Goal: Check status: Check status

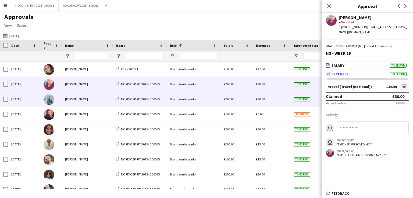
click at [260, 101] on span "£30.00" at bounding box center [260, 99] width 9 height 4
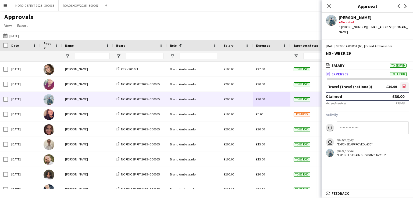
click at [404, 84] on icon "file-image" at bounding box center [404, 86] width 4 height 4
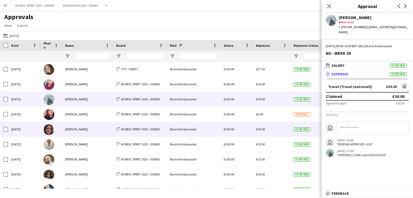
click at [261, 128] on span "£30.00" at bounding box center [260, 129] width 9 height 4
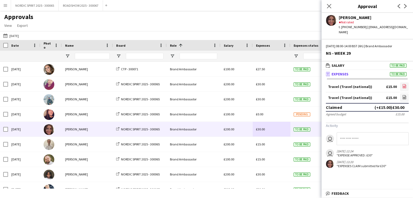
click at [405, 86] on icon at bounding box center [404, 87] width 2 height 2
click at [405, 95] on icon "file-image" at bounding box center [404, 97] width 4 height 4
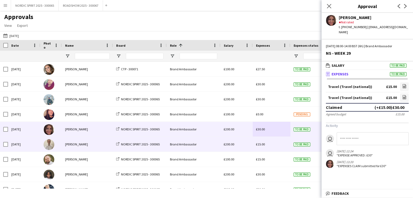
click at [262, 146] on span "£15.00" at bounding box center [260, 144] width 9 height 4
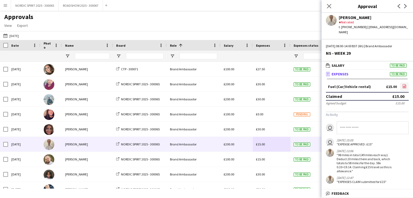
click at [406, 84] on icon at bounding box center [404, 86] width 3 height 4
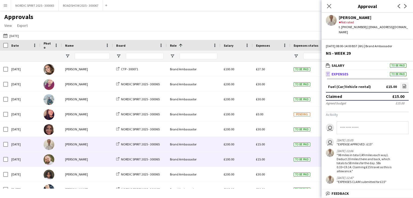
click at [260, 158] on span "£15.00" at bounding box center [260, 159] width 9 height 4
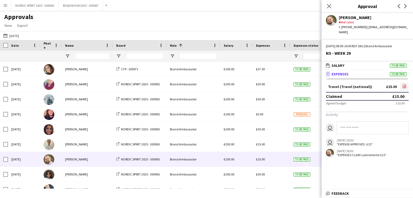
click at [405, 84] on icon "file-image" at bounding box center [404, 86] width 4 height 4
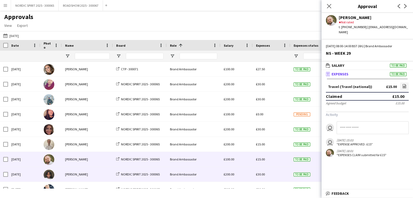
click at [260, 176] on span "£30.00" at bounding box center [260, 175] width 9 height 4
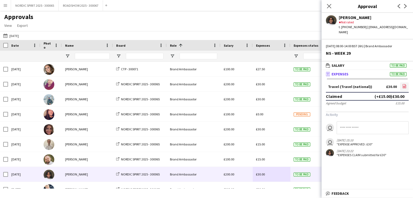
click at [404, 84] on icon "file-image" at bounding box center [404, 86] width 4 height 4
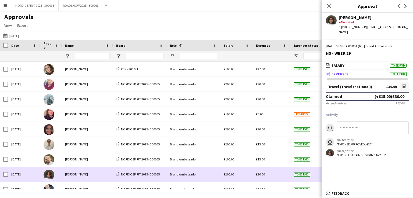
click at [278, 177] on div "£30.00" at bounding box center [272, 174] width 38 height 15
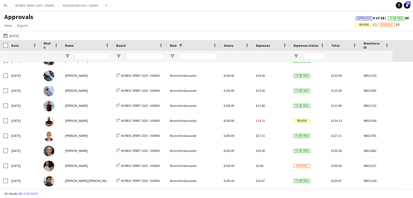
scroll to position [115, 0]
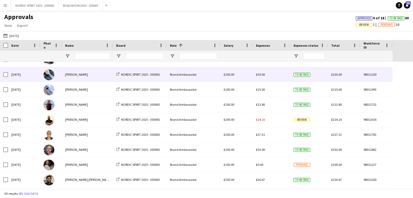
click at [259, 74] on span "£30.00" at bounding box center [260, 75] width 9 height 4
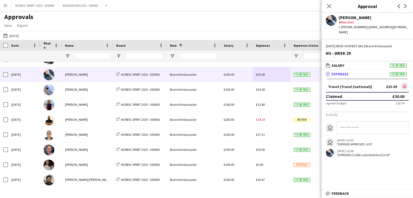
click at [404, 84] on icon at bounding box center [404, 86] width 3 height 4
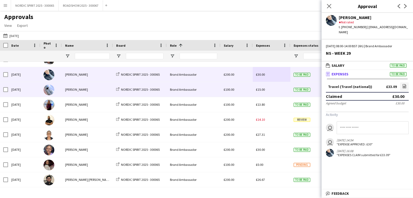
click at [263, 91] on span "£15.00" at bounding box center [260, 90] width 9 height 4
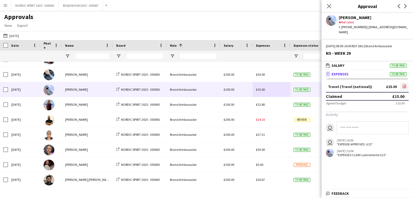
click at [406, 84] on icon at bounding box center [404, 86] width 3 height 4
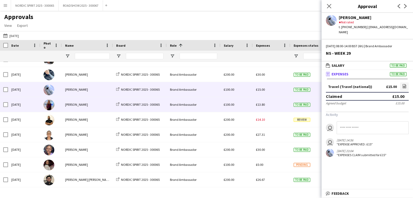
click at [264, 104] on span "£13.80" at bounding box center [260, 105] width 9 height 4
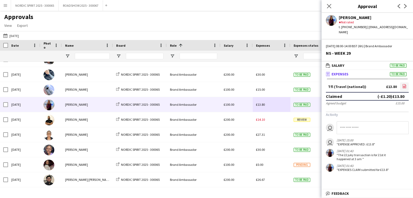
click at [404, 84] on icon "file-image" at bounding box center [404, 86] width 4 height 4
click at [403, 86] on icon at bounding box center [404, 87] width 2 height 2
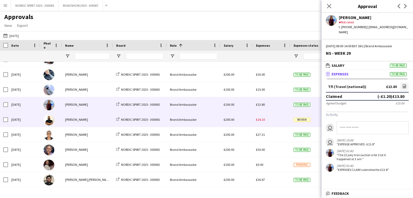
click at [262, 121] on span "£14.10" at bounding box center [260, 120] width 9 height 4
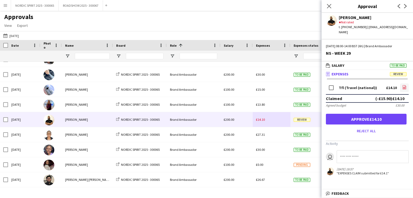
click at [406, 85] on icon at bounding box center [404, 87] width 3 height 4
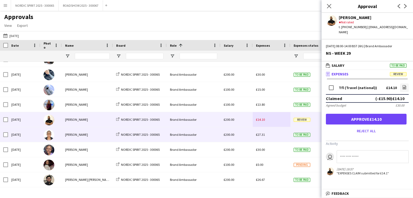
click at [263, 134] on span "£27.31" at bounding box center [260, 135] width 9 height 4
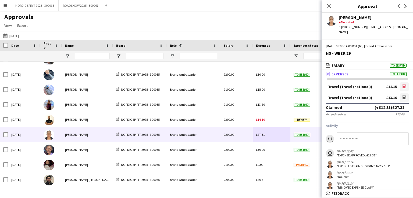
click at [402, 83] on link "file-image" at bounding box center [404, 87] width 9 height 9
click at [402, 95] on icon "file-image" at bounding box center [404, 97] width 4 height 4
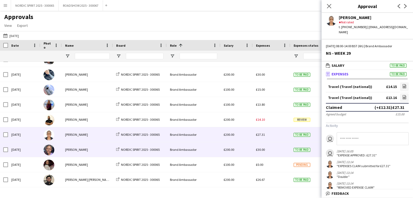
click at [263, 151] on span "£30.00" at bounding box center [260, 150] width 9 height 4
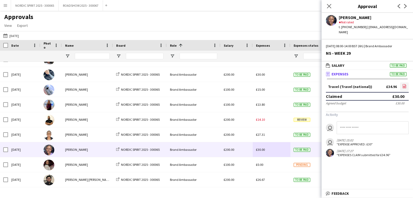
click at [404, 84] on icon "file-image" at bounding box center [404, 86] width 4 height 4
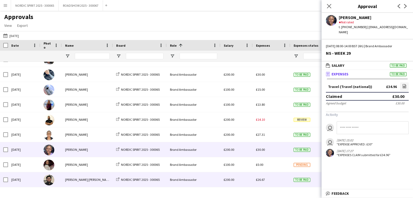
click at [262, 180] on span "£26.67" at bounding box center [260, 180] width 9 height 4
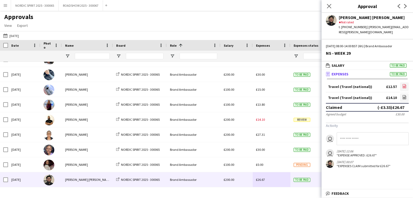
click at [405, 84] on icon "file-image" at bounding box center [404, 86] width 4 height 4
click at [406, 95] on icon "file-image" at bounding box center [404, 97] width 4 height 4
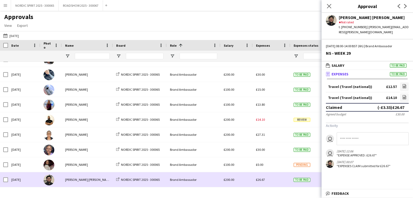
click at [276, 184] on div "£26.67" at bounding box center [272, 180] width 38 height 15
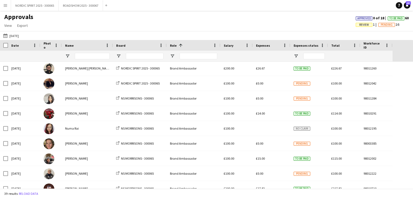
scroll to position [229, 0]
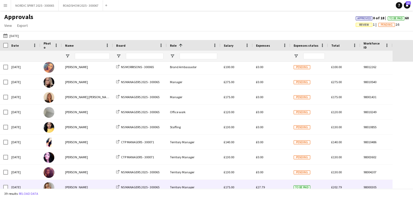
click at [262, 188] on span "£27.79" at bounding box center [260, 187] width 9 height 4
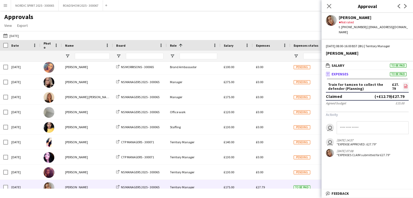
click at [405, 86] on icon at bounding box center [405, 87] width 2 height 2
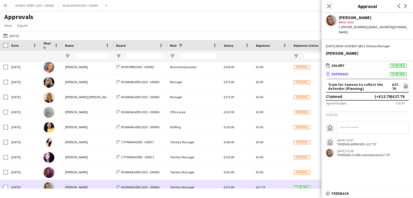
click at [272, 184] on div "£27.79" at bounding box center [272, 187] width 38 height 15
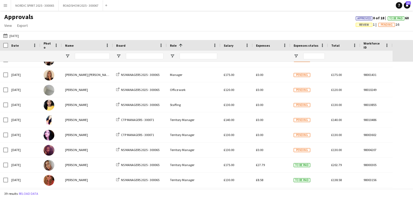
scroll to position [460, 0]
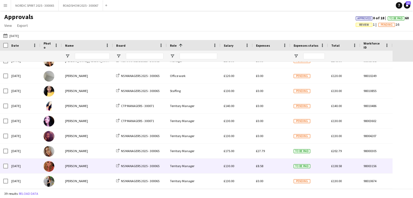
click at [275, 168] on div "£8.58" at bounding box center [272, 166] width 38 height 15
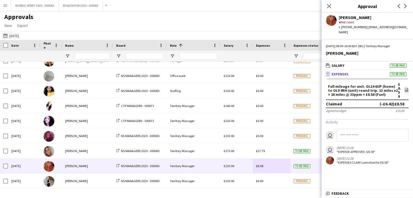
click at [15, 36] on button "[DATE] [DATE]" at bounding box center [11, 36] width 18 height 6
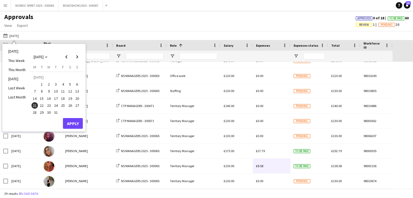
click at [40, 105] on span "22" at bounding box center [42, 105] width 6 height 6
click at [71, 122] on button "Apply" at bounding box center [73, 123] width 20 height 11
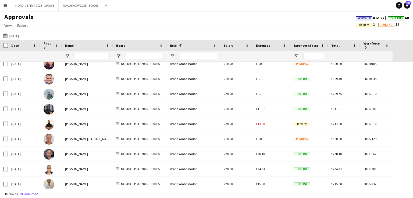
scroll to position [67, 0]
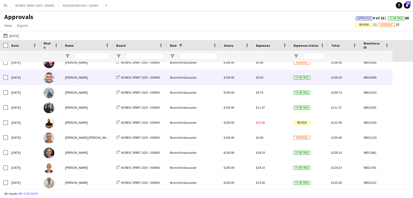
click at [258, 77] on span "£9.30" at bounding box center [259, 78] width 7 height 4
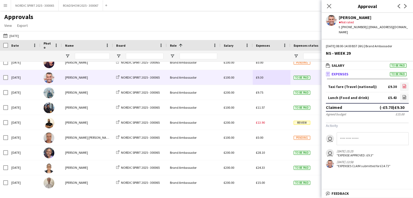
click at [404, 87] on icon at bounding box center [404, 87] width 1 height 1
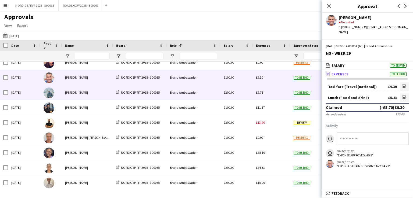
click at [258, 92] on span "£9.75" at bounding box center [259, 93] width 7 height 4
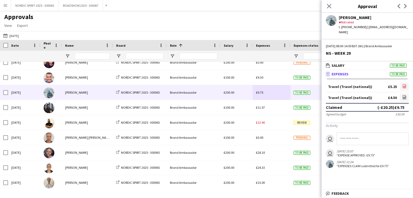
click at [405, 84] on icon "file-image" at bounding box center [404, 86] width 4 height 4
click at [403, 95] on icon "file-image" at bounding box center [404, 97] width 4 height 4
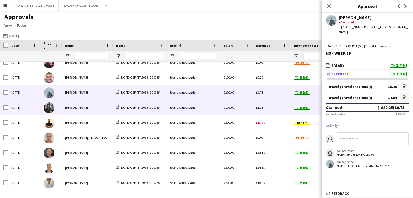
click at [259, 108] on span "£11.57" at bounding box center [260, 108] width 9 height 4
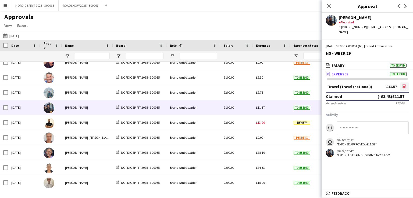
click at [404, 84] on icon "file-image" at bounding box center [404, 86] width 4 height 4
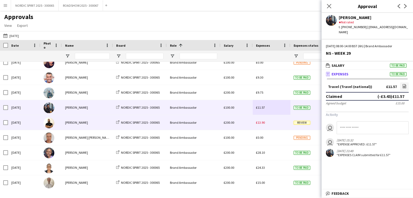
click at [259, 123] on span "£13.90" at bounding box center [260, 123] width 9 height 4
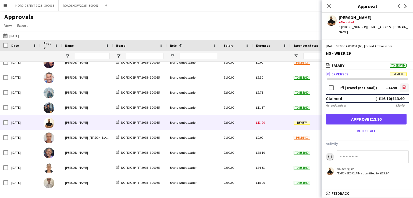
click at [406, 85] on icon "file-image" at bounding box center [404, 87] width 4 height 4
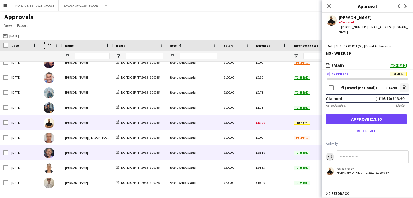
click at [262, 153] on span "£28.10" at bounding box center [260, 153] width 9 height 4
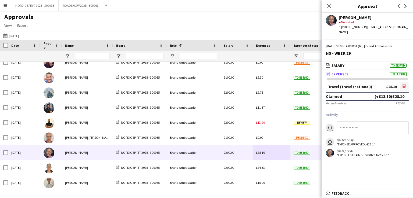
click at [405, 84] on icon "file-image" at bounding box center [404, 86] width 4 height 4
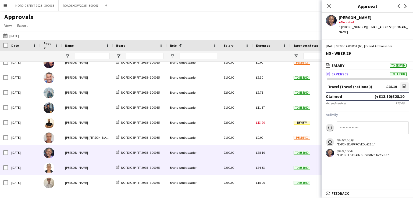
click at [264, 167] on span "£24.33" at bounding box center [260, 168] width 9 height 4
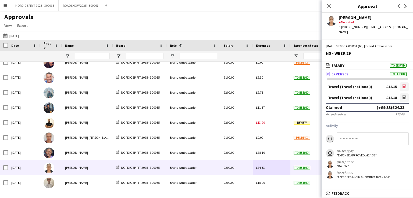
click at [405, 84] on icon "file-image" at bounding box center [404, 86] width 4 height 4
click at [404, 95] on icon "file-image" at bounding box center [404, 97] width 4 height 4
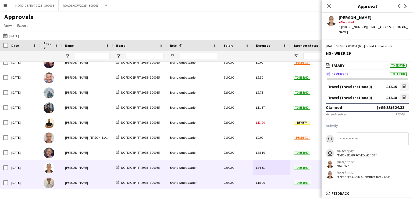
click at [263, 184] on span "£15.00" at bounding box center [260, 183] width 9 height 4
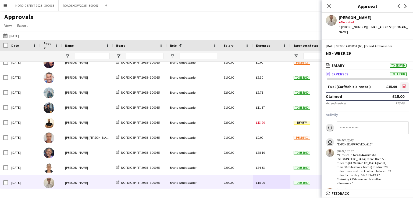
click at [403, 86] on icon at bounding box center [404, 87] width 2 height 2
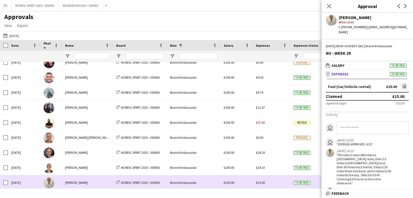
click at [278, 184] on div "£15.00" at bounding box center [272, 183] width 38 height 15
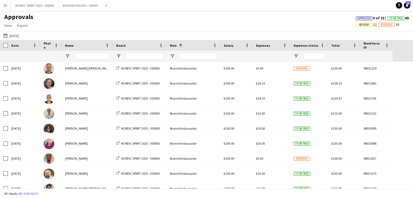
scroll to position [150, 0]
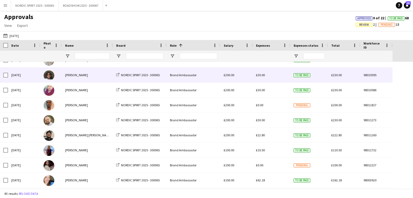
click at [263, 78] on div "£30.00" at bounding box center [272, 75] width 38 height 15
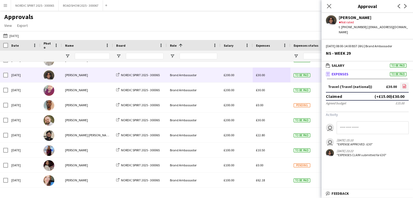
click at [403, 84] on icon "file-image" at bounding box center [404, 86] width 4 height 4
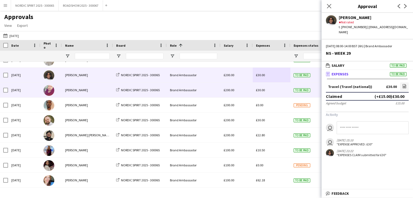
click at [260, 91] on span "£30.00" at bounding box center [260, 90] width 9 height 4
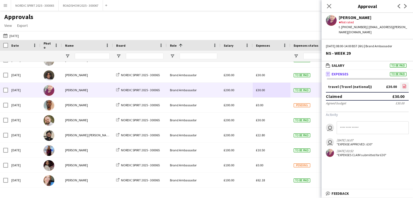
click at [405, 86] on icon at bounding box center [404, 87] width 2 height 2
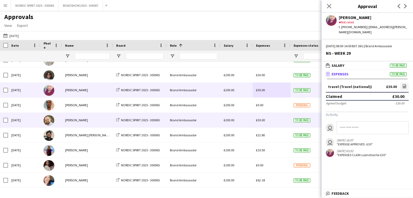
click at [260, 121] on span "£30.00" at bounding box center [260, 120] width 9 height 4
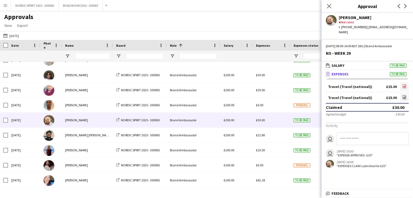
click at [406, 84] on icon at bounding box center [404, 86] width 3 height 4
click at [404, 95] on icon "file-image" at bounding box center [404, 97] width 4 height 4
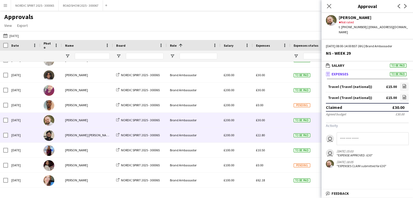
click at [260, 136] on span "£22.80" at bounding box center [260, 135] width 9 height 4
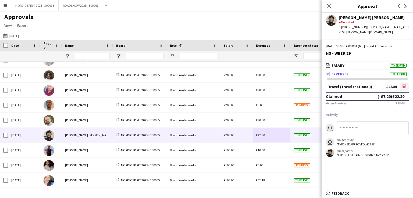
click at [403, 86] on icon at bounding box center [404, 87] width 2 height 2
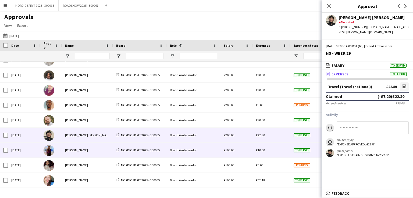
click at [261, 152] on div "£10.50" at bounding box center [272, 150] width 38 height 15
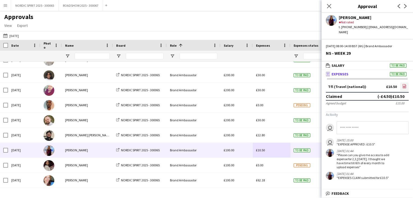
click at [404, 84] on icon "file-image" at bounding box center [404, 86] width 4 height 4
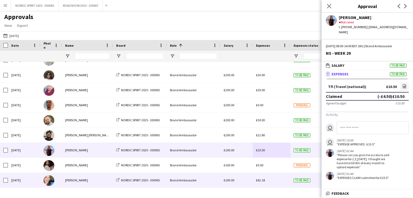
click at [261, 182] on span "£62.18" at bounding box center [260, 180] width 9 height 4
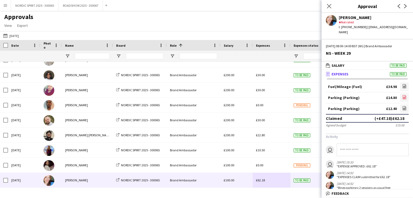
click at [402, 95] on icon "file-image" at bounding box center [404, 97] width 4 height 4
click at [402, 106] on icon "file-image" at bounding box center [404, 108] width 4 height 4
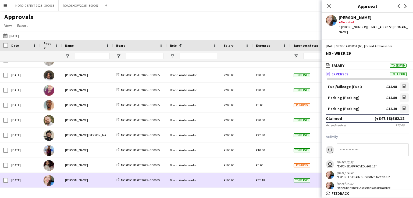
click at [271, 181] on div "£62.18" at bounding box center [272, 180] width 38 height 15
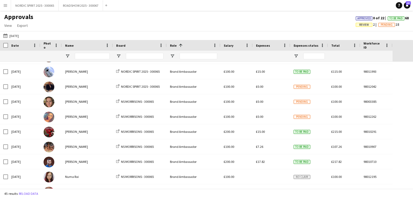
scroll to position [315, 0]
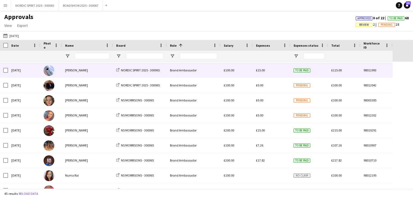
click at [264, 71] on span "£15.00" at bounding box center [260, 70] width 9 height 4
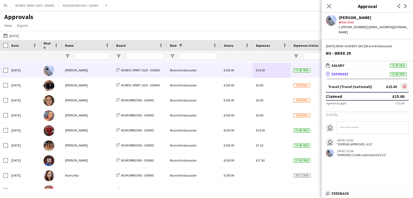
click at [403, 84] on icon "file-image" at bounding box center [404, 86] width 4 height 4
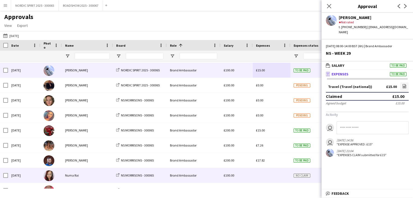
click at [254, 174] on div at bounding box center [272, 175] width 38 height 15
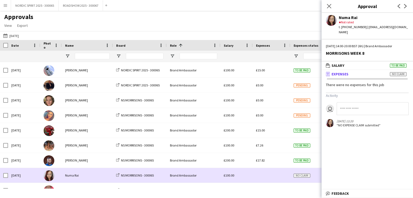
click at [254, 174] on div at bounding box center [272, 175] width 38 height 15
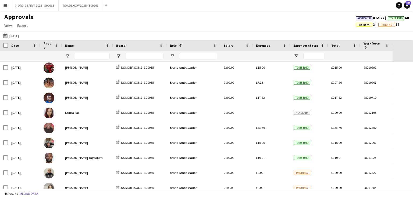
scroll to position [385, 0]
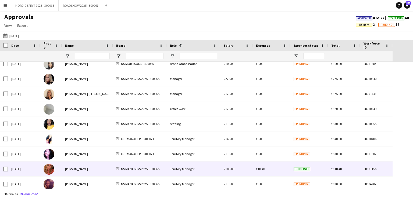
click at [262, 169] on span "£18.48" at bounding box center [260, 169] width 9 height 4
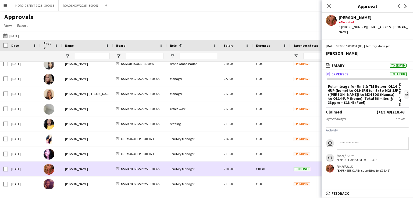
click at [263, 169] on span "£18.48" at bounding box center [260, 169] width 9 height 4
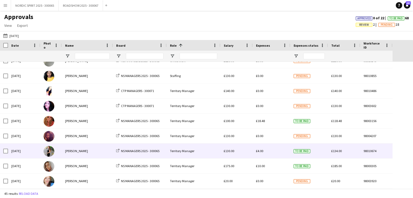
click at [258, 150] on span "£4.00" at bounding box center [259, 151] width 7 height 4
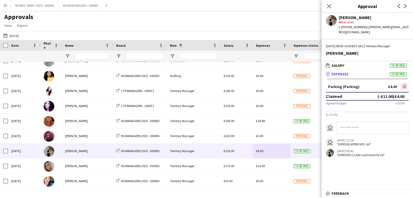
click at [404, 84] on icon "file-image" at bounding box center [404, 86] width 4 height 4
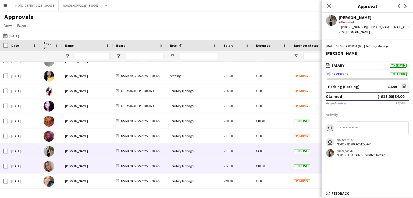
click at [263, 165] on span "£10.00" at bounding box center [260, 166] width 9 height 4
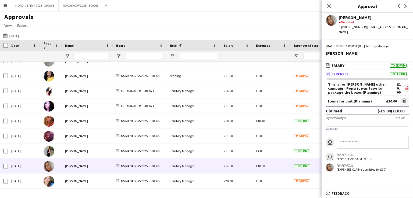
click at [406, 86] on icon "file-image" at bounding box center [406, 88] width 4 height 4
click at [404, 101] on icon at bounding box center [404, 102] width 2 height 2
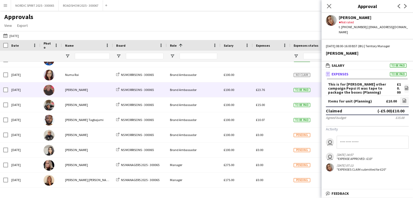
scroll to position [281, 0]
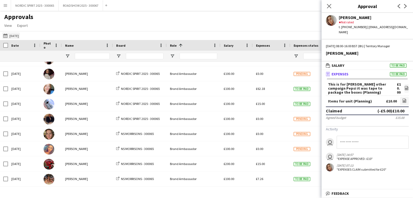
click at [13, 37] on button "[DATE] [DATE]" at bounding box center [11, 36] width 18 height 6
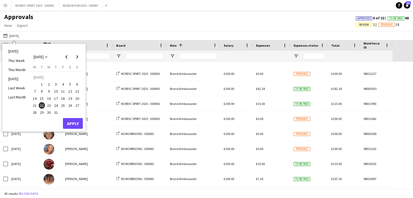
click at [49, 105] on span "23" at bounding box center [49, 105] width 6 height 6
click at [74, 125] on button "Apply" at bounding box center [73, 123] width 20 height 11
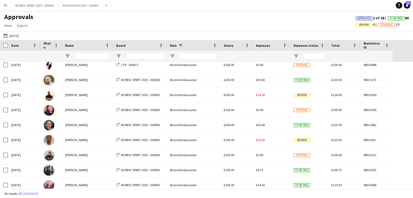
scroll to position [81, 0]
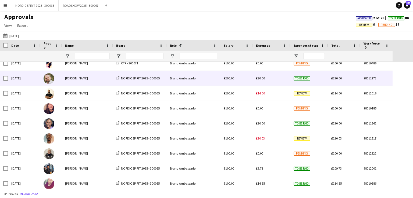
click at [264, 79] on span "£30.00" at bounding box center [260, 78] width 9 height 4
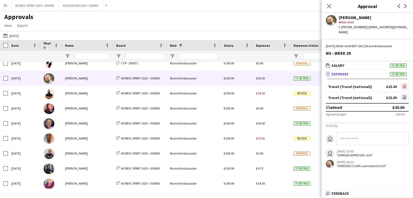
click at [405, 84] on icon "file-image" at bounding box center [404, 86] width 4 height 4
click at [403, 95] on icon "file-image" at bounding box center [404, 97] width 4 height 4
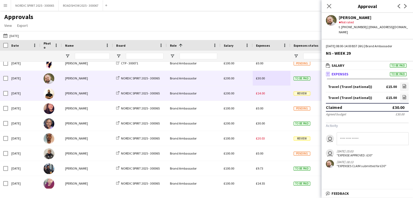
click at [262, 93] on span "£14.00" at bounding box center [260, 93] width 9 height 4
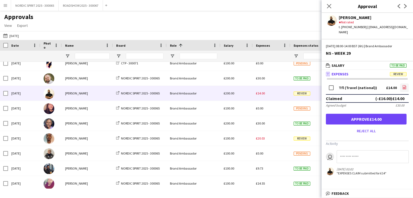
click at [404, 85] on icon "file-image" at bounding box center [404, 87] width 4 height 4
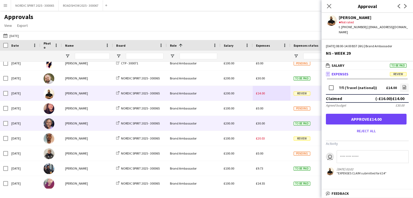
click at [261, 124] on span "£30.00" at bounding box center [260, 123] width 9 height 4
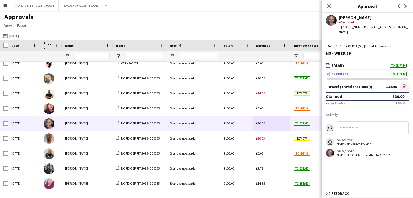
click at [404, 84] on icon "file-image" at bounding box center [404, 86] width 4 height 4
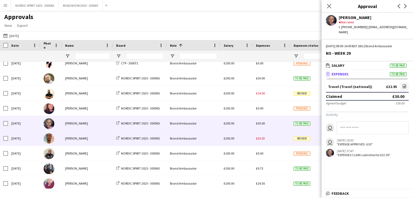
click at [262, 137] on span "£20.03" at bounding box center [260, 139] width 9 height 4
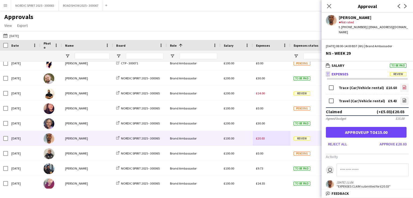
click at [402, 85] on icon "file-image" at bounding box center [404, 87] width 4 height 4
click at [403, 99] on icon at bounding box center [404, 101] width 3 height 4
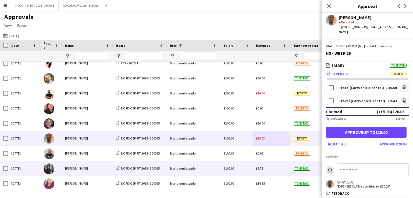
click at [259, 170] on span "£9.73" at bounding box center [259, 169] width 7 height 4
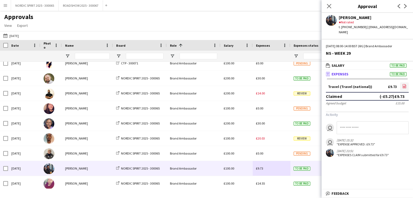
click at [405, 86] on icon at bounding box center [404, 87] width 2 height 2
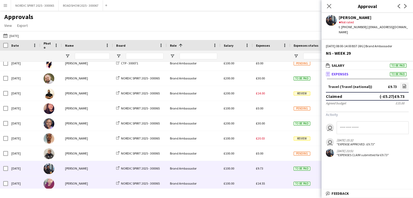
click at [263, 185] on span "£14.55" at bounding box center [260, 184] width 9 height 4
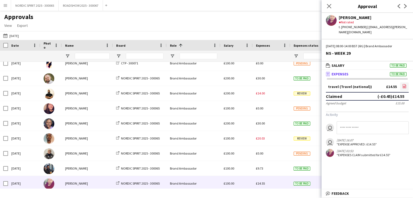
click at [404, 84] on icon "file-image" at bounding box center [404, 86] width 4 height 4
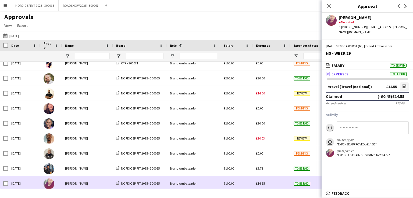
click at [276, 184] on div "£14.55" at bounding box center [272, 183] width 38 height 15
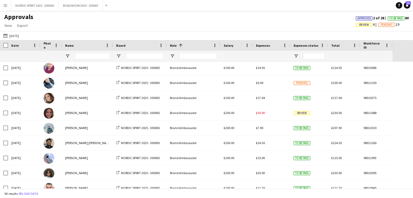
scroll to position [207, 0]
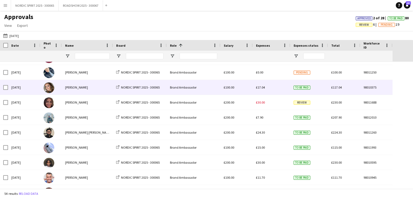
click at [261, 88] on span "£17.04" at bounding box center [260, 87] width 9 height 4
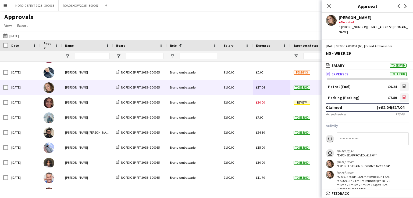
click at [403, 95] on icon at bounding box center [404, 97] width 3 height 4
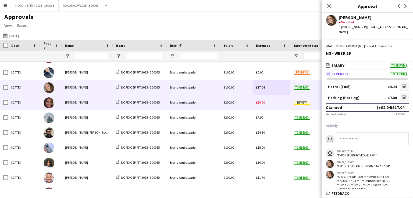
click at [261, 104] on span "£30.00" at bounding box center [260, 103] width 9 height 4
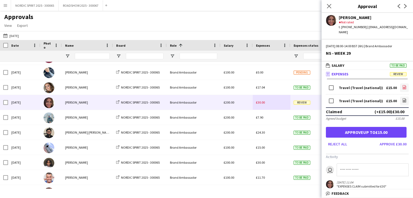
click at [403, 87] on icon at bounding box center [404, 88] width 2 height 2
click at [402, 98] on icon "file-image" at bounding box center [404, 100] width 4 height 4
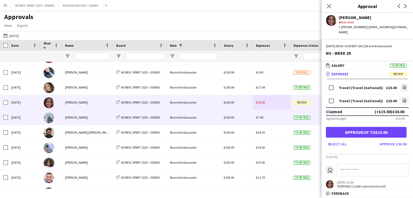
click at [262, 116] on span "£7.90" at bounding box center [259, 118] width 7 height 4
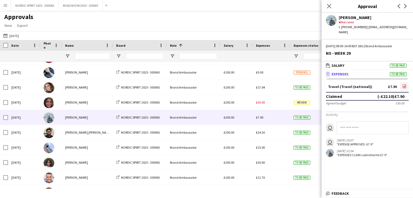
click at [405, 84] on icon "file-image" at bounding box center [404, 86] width 4 height 4
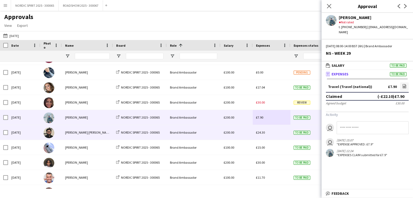
click at [263, 134] on span "£24.30" at bounding box center [260, 133] width 9 height 4
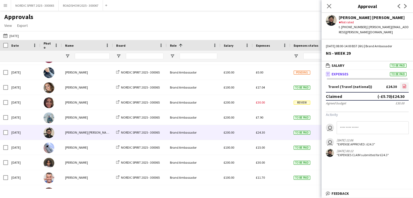
click at [405, 84] on icon "file-image" at bounding box center [404, 86] width 4 height 4
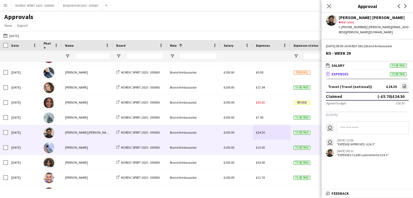
click at [258, 147] on span "£15.00" at bounding box center [260, 148] width 9 height 4
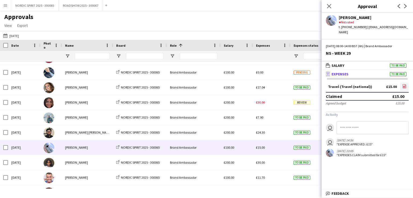
click at [405, 84] on icon "file-image" at bounding box center [404, 86] width 4 height 4
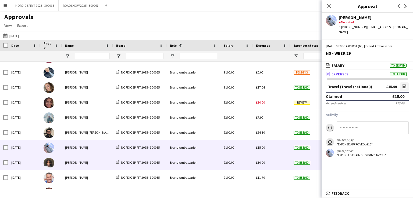
click at [259, 161] on span "£30.00" at bounding box center [260, 163] width 9 height 4
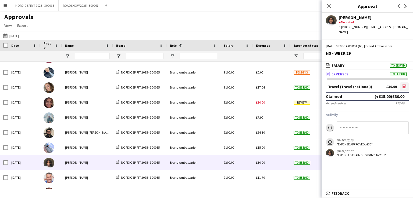
click at [404, 84] on icon "file-image" at bounding box center [404, 86] width 4 height 4
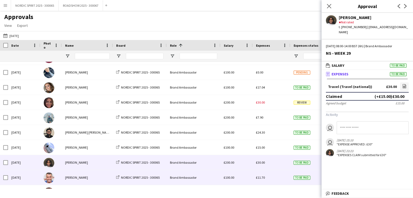
click at [260, 179] on span "£11.70" at bounding box center [260, 178] width 9 height 4
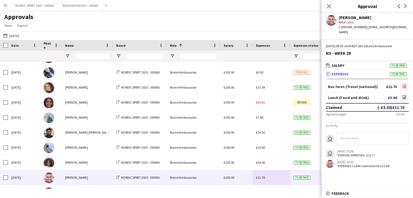
click at [404, 87] on icon at bounding box center [404, 87] width 1 height 1
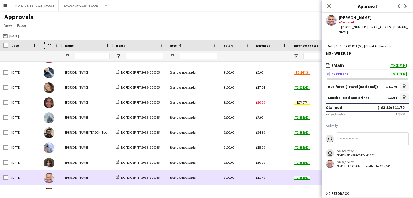
click at [271, 181] on div "£11.70" at bounding box center [272, 177] width 38 height 15
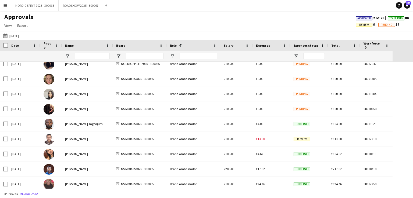
scroll to position [357, 0]
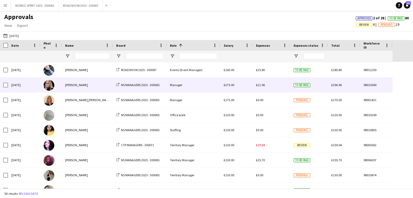
click at [264, 85] on span "£21.96" at bounding box center [260, 85] width 9 height 4
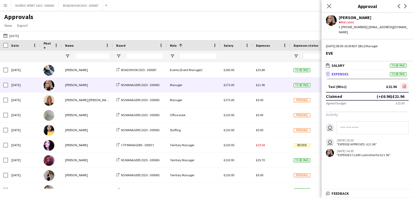
click at [404, 86] on icon at bounding box center [404, 87] width 2 height 2
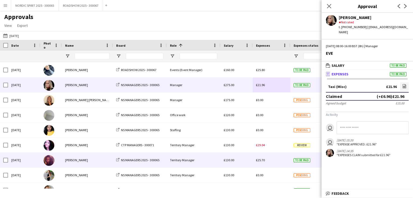
click at [257, 161] on span "£25.70" at bounding box center [260, 160] width 9 height 4
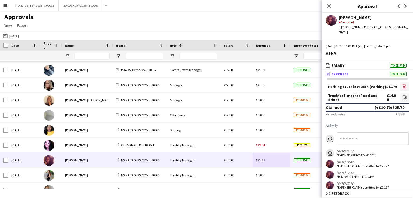
click at [403, 86] on icon at bounding box center [404, 87] width 2 height 2
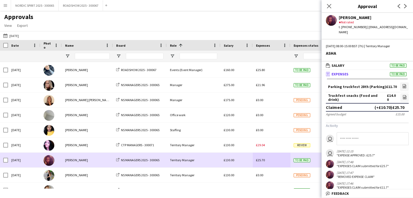
click at [275, 163] on div "£25.70" at bounding box center [272, 160] width 38 height 15
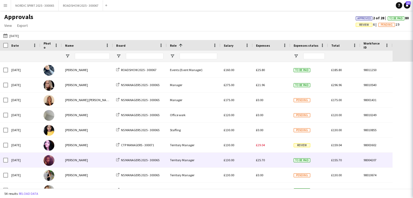
click at [275, 162] on div "£25.70" at bounding box center [272, 160] width 38 height 15
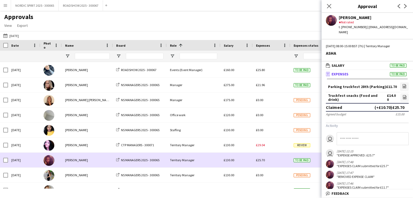
click at [275, 162] on div "£25.70" at bounding box center [272, 160] width 38 height 15
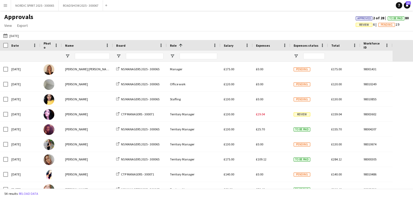
scroll to position [686, 0]
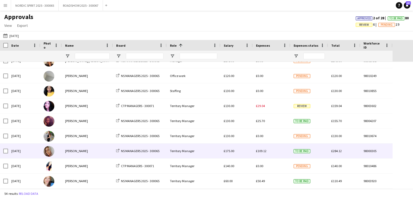
click at [259, 152] on span "£109.12" at bounding box center [261, 151] width 10 height 4
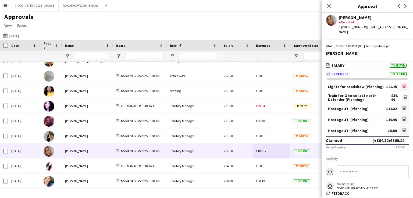
click at [403, 84] on icon at bounding box center [404, 86] width 3 height 4
click at [403, 95] on icon "file-image" at bounding box center [405, 97] width 4 height 4
click at [402, 106] on icon "file-image" at bounding box center [404, 108] width 4 height 4
click at [403, 119] on icon at bounding box center [404, 120] width 2 height 2
click at [402, 128] on icon "file-image" at bounding box center [404, 130] width 4 height 4
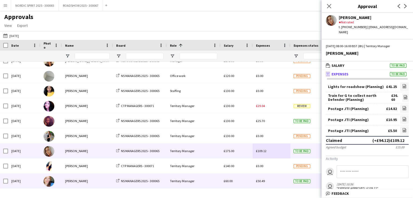
click at [262, 184] on div "£50.49" at bounding box center [272, 181] width 38 height 15
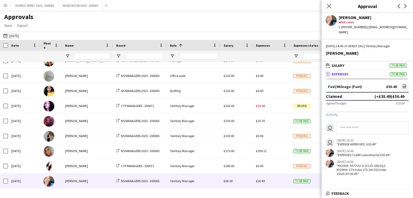
click at [20, 36] on button "[DATE] [DATE]" at bounding box center [11, 36] width 18 height 6
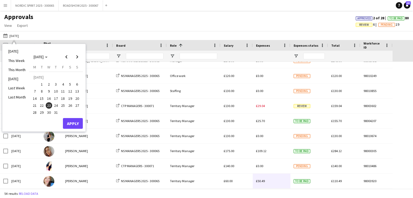
click at [57, 105] on span "24" at bounding box center [56, 105] width 6 height 6
click at [70, 122] on button "Apply" at bounding box center [73, 123] width 20 height 11
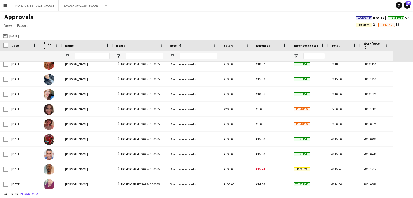
scroll to position [0, 0]
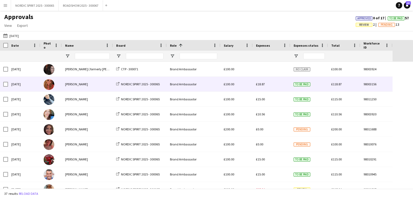
click at [264, 84] on span "£18.87" at bounding box center [260, 84] width 9 height 4
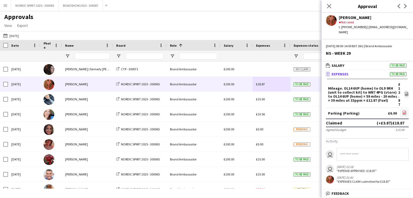
click at [403, 111] on icon at bounding box center [404, 113] width 3 height 4
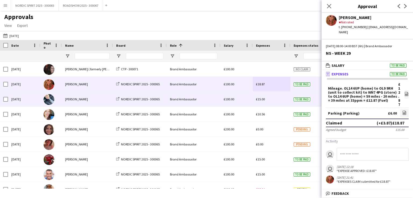
click at [263, 101] on span "£15.00" at bounding box center [260, 99] width 9 height 4
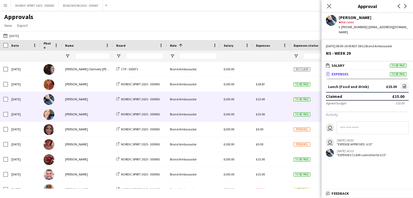
click at [263, 116] on span "£10.56" at bounding box center [260, 114] width 9 height 4
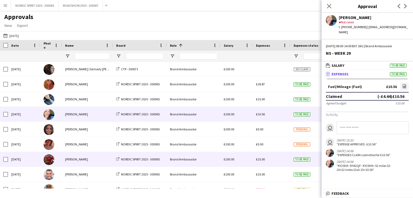
click at [261, 159] on span "£15.00" at bounding box center [260, 159] width 9 height 4
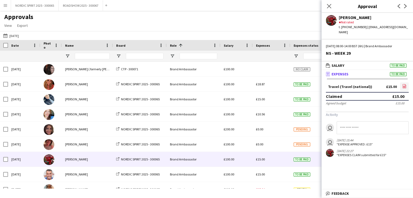
click at [405, 84] on icon "file-image" at bounding box center [404, 86] width 4 height 4
click at [404, 84] on icon "file-image" at bounding box center [404, 86] width 4 height 4
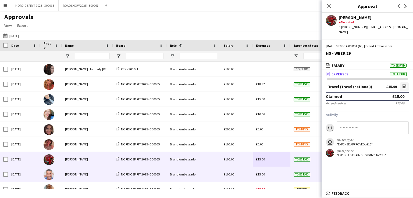
click at [260, 177] on div "£15.00" at bounding box center [272, 174] width 38 height 15
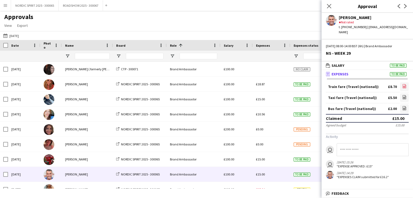
click at [405, 86] on icon at bounding box center [404, 87] width 2 height 2
click at [403, 95] on icon "file-image" at bounding box center [404, 97] width 4 height 4
click at [404, 106] on icon "file-image" at bounding box center [404, 108] width 4 height 4
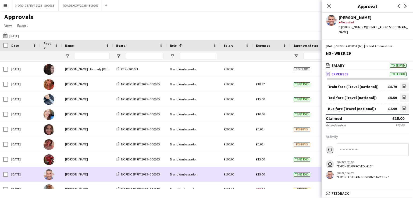
click at [272, 176] on div "£15.00" at bounding box center [272, 174] width 38 height 15
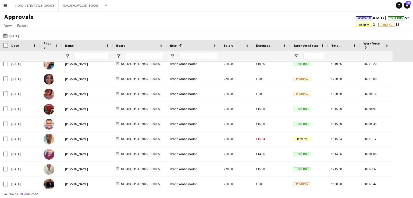
scroll to position [63, 0]
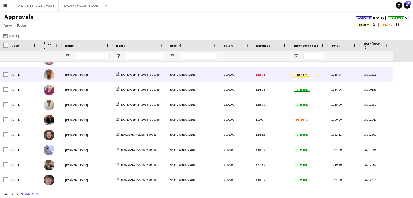
click at [260, 75] on span "£15.94" at bounding box center [260, 75] width 9 height 4
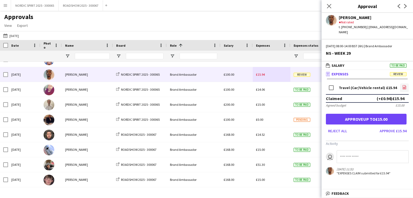
click at [405, 85] on icon "file-image" at bounding box center [404, 87] width 4 height 4
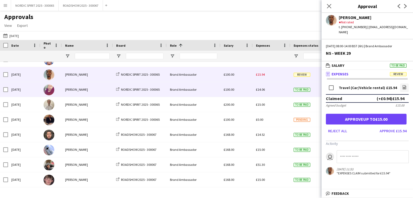
click at [264, 91] on div "£14.06" at bounding box center [272, 89] width 38 height 15
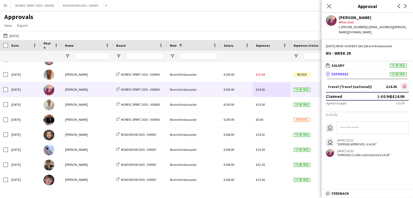
click at [405, 84] on icon "file-image" at bounding box center [404, 86] width 4 height 4
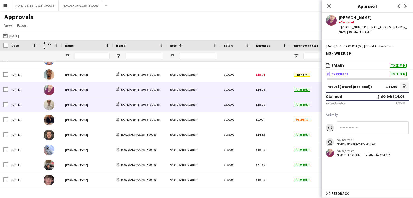
click at [261, 104] on span "£15.00" at bounding box center [260, 105] width 9 height 4
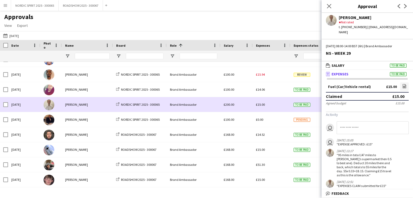
click at [275, 107] on div "£15.00" at bounding box center [272, 104] width 38 height 15
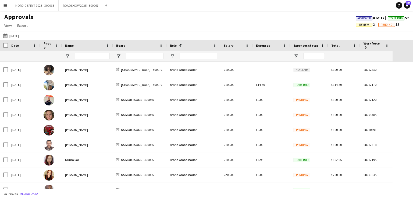
scroll to position [247, 0]
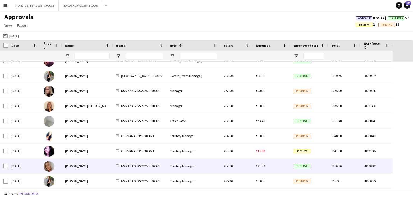
click at [262, 167] on span "£21.90" at bounding box center [260, 166] width 9 height 4
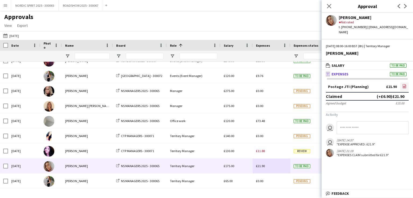
click at [405, 86] on icon at bounding box center [404, 87] width 2 height 2
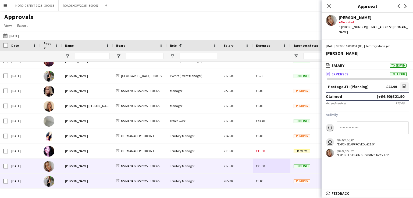
click at [274, 180] on div "£0.00" at bounding box center [272, 181] width 38 height 15
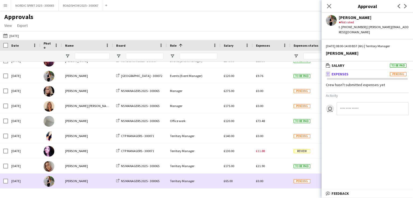
click at [274, 180] on div "£0.00" at bounding box center [272, 181] width 38 height 15
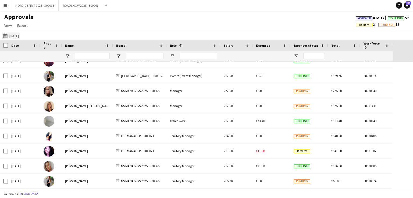
click at [18, 35] on button "[DATE] [DATE]" at bounding box center [11, 36] width 18 height 6
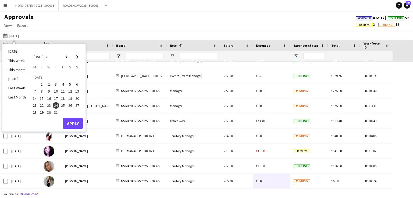
click at [62, 106] on span "25" at bounding box center [63, 105] width 6 height 6
click at [71, 121] on button "Apply" at bounding box center [73, 123] width 20 height 11
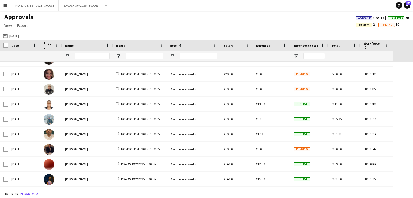
scroll to position [57, 0]
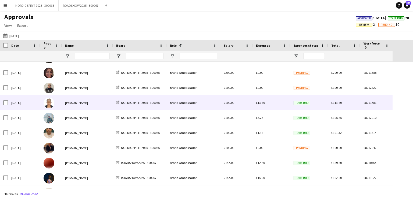
click at [262, 104] on span "£13.80" at bounding box center [260, 103] width 9 height 4
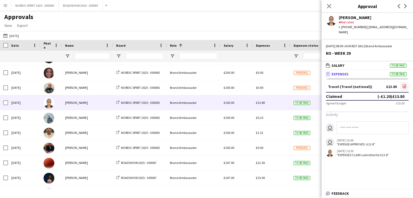
click at [405, 86] on icon at bounding box center [404, 87] width 2 height 2
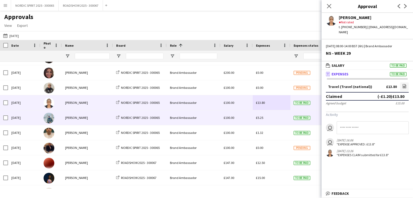
click at [261, 119] on span "£5.25" at bounding box center [259, 118] width 7 height 4
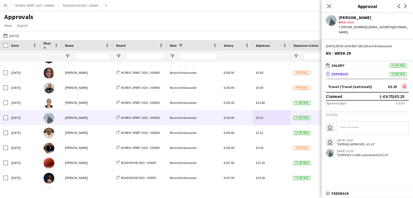
click at [403, 84] on icon "file-image" at bounding box center [404, 86] width 4 height 4
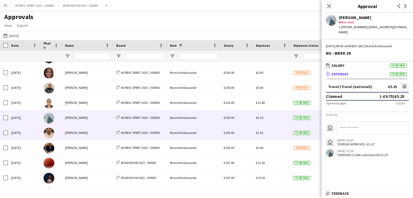
click at [262, 133] on span "£1.32" at bounding box center [259, 133] width 7 height 4
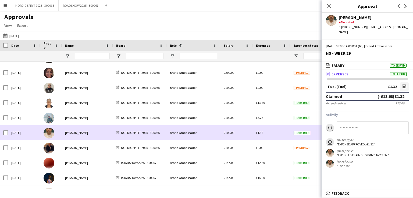
click at [276, 131] on div "£1.32" at bounding box center [272, 133] width 38 height 15
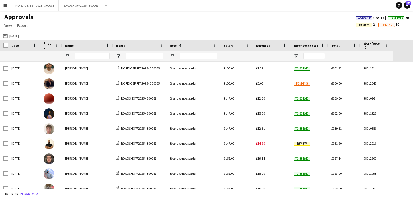
scroll to position [135, 0]
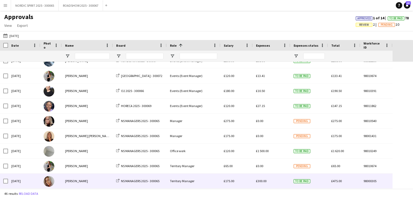
click at [263, 183] on span "£300.00" at bounding box center [261, 181] width 10 height 4
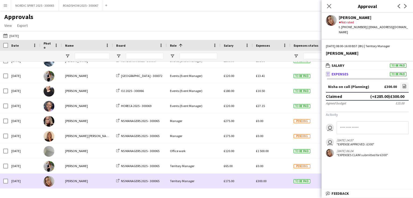
click at [263, 182] on span "£300.00" at bounding box center [261, 181] width 10 height 4
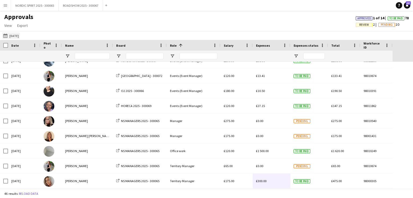
click at [19, 36] on button "[DATE] [DATE]" at bounding box center [11, 36] width 18 height 6
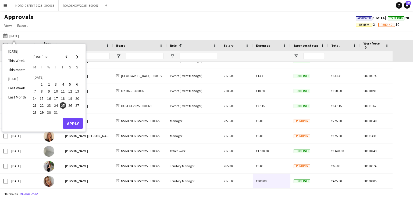
click at [71, 105] on span "26" at bounding box center [70, 105] width 6 height 6
click at [69, 122] on button "Apply" at bounding box center [73, 123] width 20 height 11
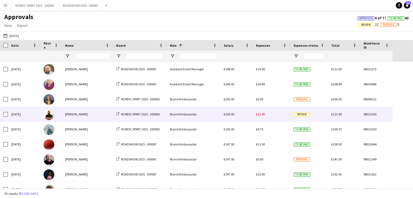
click at [263, 115] on span "£13.90" at bounding box center [260, 114] width 9 height 4
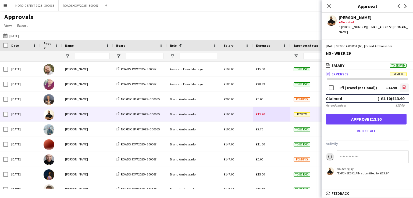
click at [406, 85] on icon at bounding box center [404, 87] width 3 height 4
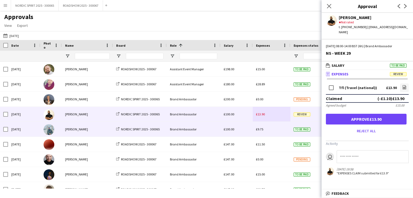
click at [258, 131] on span "£9.75" at bounding box center [259, 129] width 7 height 4
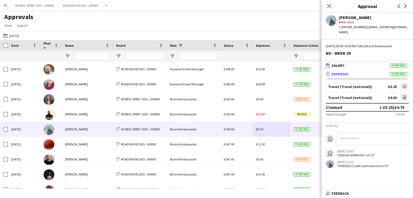
click at [405, 86] on icon at bounding box center [404, 87] width 2 height 2
click at [403, 95] on icon at bounding box center [404, 97] width 3 height 4
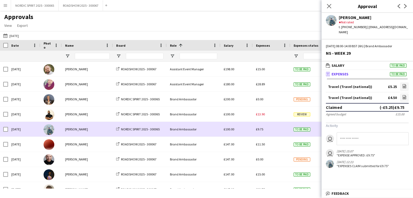
click at [282, 130] on div "£9.75" at bounding box center [272, 129] width 38 height 15
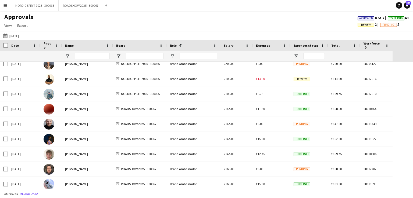
scroll to position [41, 0]
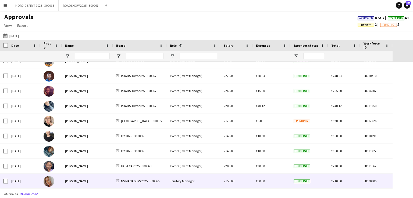
click at [263, 182] on span "£60.00" at bounding box center [260, 181] width 9 height 4
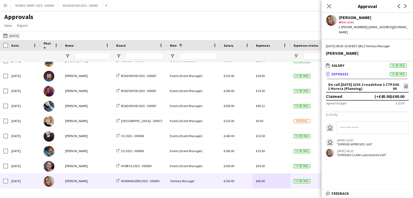
click at [11, 37] on button "[DATE] [DATE]" at bounding box center [11, 36] width 18 height 6
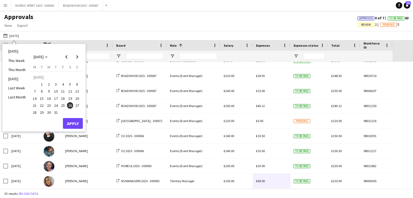
click at [34, 111] on span "28" at bounding box center [34, 112] width 6 height 6
click at [72, 122] on button "Apply" at bounding box center [73, 123] width 20 height 11
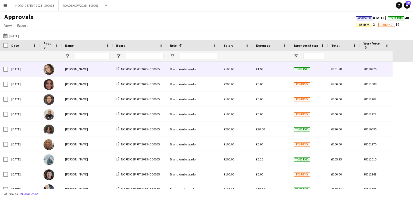
click at [260, 70] on span "£1.98" at bounding box center [259, 69] width 7 height 4
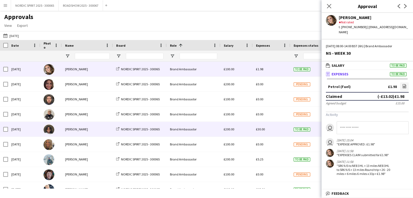
click at [261, 131] on span "£30.00" at bounding box center [260, 129] width 9 height 4
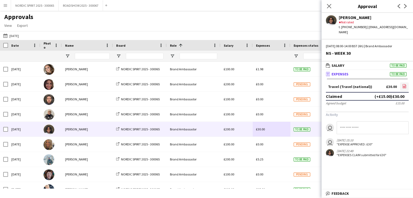
click at [403, 84] on icon "file-image" at bounding box center [404, 86] width 4 height 4
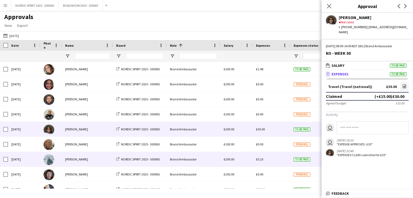
click at [260, 160] on span "£5.25" at bounding box center [259, 159] width 7 height 4
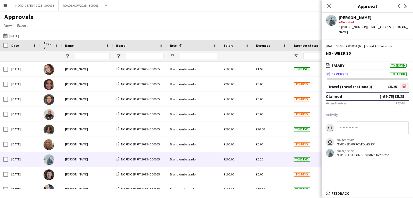
click at [403, 84] on icon "file-image" at bounding box center [404, 86] width 4 height 4
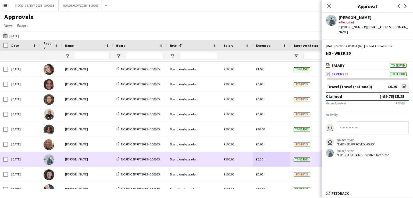
click at [274, 158] on div "£5.25" at bounding box center [272, 159] width 38 height 15
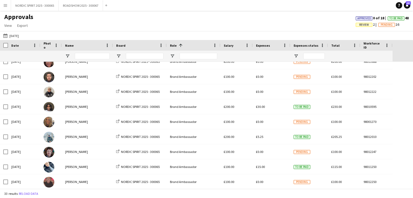
scroll to position [32, 0]
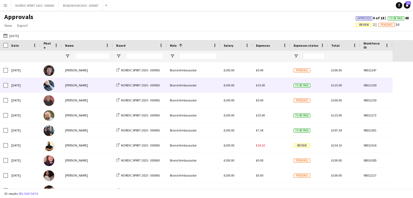
click at [263, 86] on span "£15.00" at bounding box center [260, 85] width 9 height 4
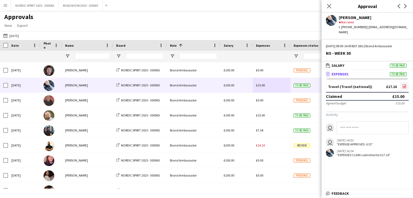
click at [404, 84] on icon "file-image" at bounding box center [404, 86] width 4 height 4
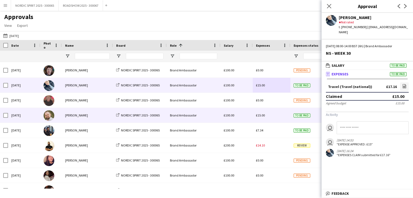
click at [262, 114] on span "£15.00" at bounding box center [260, 115] width 9 height 4
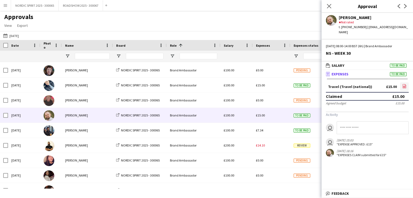
click at [404, 84] on icon "file-image" at bounding box center [404, 86] width 4 height 4
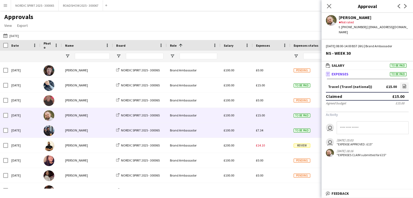
click at [261, 130] on span "£7.34" at bounding box center [259, 130] width 7 height 4
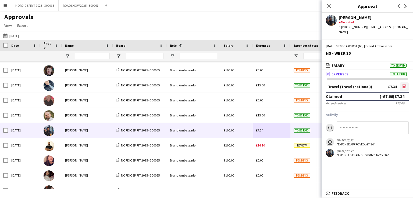
click at [404, 86] on icon at bounding box center [404, 87] width 2 height 2
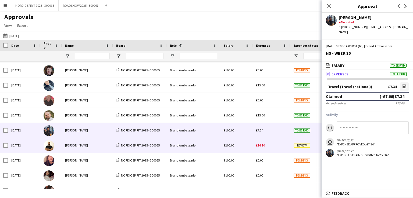
click at [260, 145] on span "£14.10" at bounding box center [260, 146] width 9 height 4
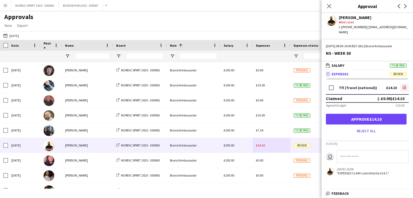
click at [403, 85] on icon "file-image" at bounding box center [404, 87] width 4 height 4
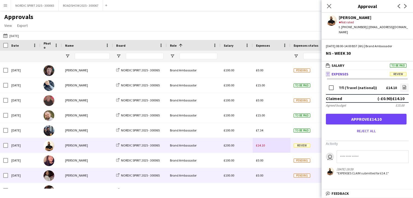
click at [276, 176] on div "£0.00" at bounding box center [272, 175] width 38 height 15
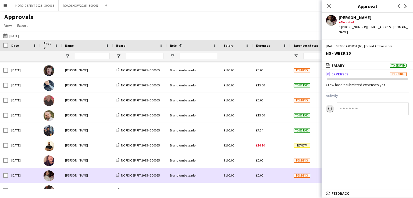
click at [276, 176] on div "£0.00" at bounding box center [272, 175] width 38 height 15
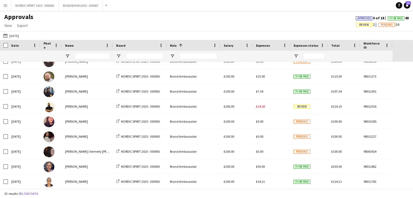
scroll to position [149, 0]
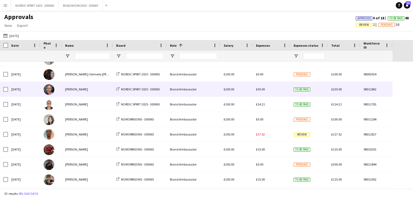
click at [264, 91] on span "£30.00" at bounding box center [260, 89] width 9 height 4
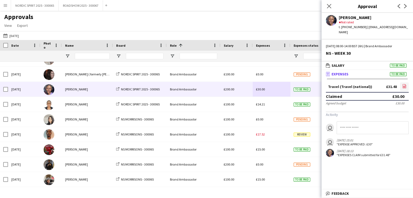
click at [404, 84] on icon "file-image" at bounding box center [404, 86] width 4 height 4
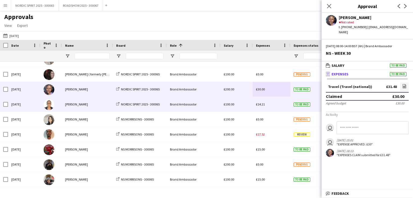
click at [258, 105] on span "£14.21" at bounding box center [260, 104] width 9 height 4
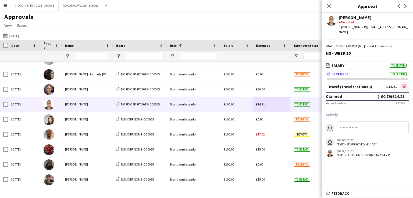
click at [403, 84] on icon "file-image" at bounding box center [404, 86] width 4 height 4
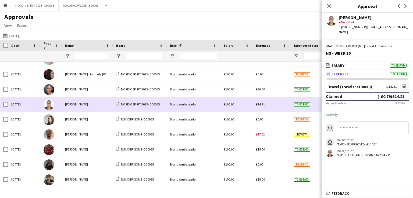
click at [279, 109] on div "£14.21" at bounding box center [272, 104] width 38 height 15
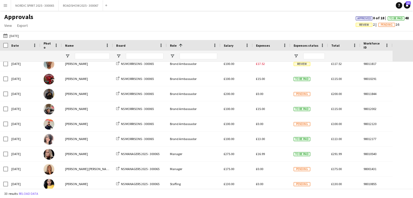
scroll to position [308, 0]
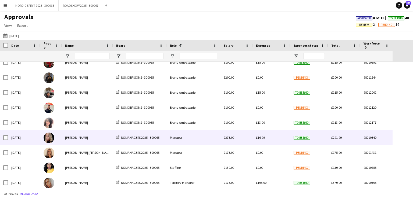
click at [263, 139] on span "£16.99" at bounding box center [260, 138] width 9 height 4
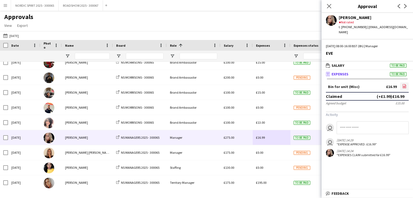
click at [404, 86] on icon at bounding box center [404, 87] width 2 height 2
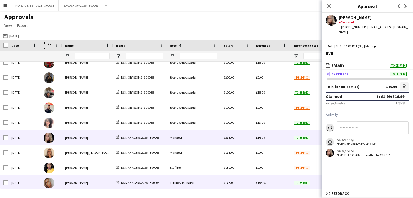
click at [263, 183] on span "£195.00" at bounding box center [261, 183] width 10 height 4
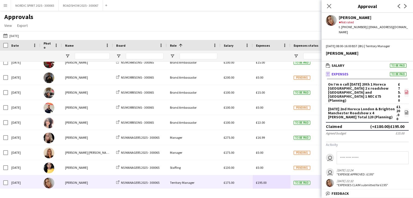
click at [407, 90] on icon "file-image" at bounding box center [406, 92] width 4 height 4
click at [406, 110] on icon "file-image" at bounding box center [406, 112] width 4 height 4
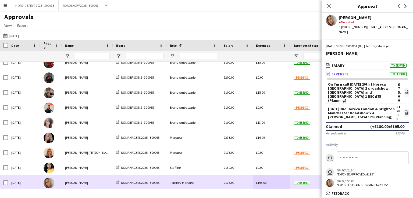
click at [274, 181] on div "£195.00" at bounding box center [272, 183] width 38 height 15
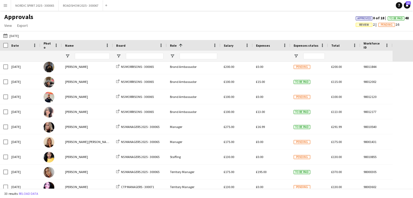
scroll to position [326, 0]
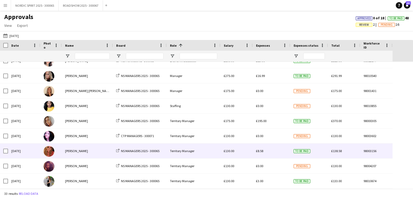
click at [268, 155] on div "£8.58" at bounding box center [272, 151] width 38 height 15
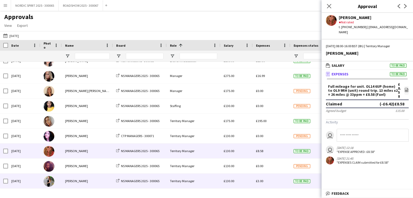
click at [260, 182] on span "£3.00" at bounding box center [259, 181] width 7 height 4
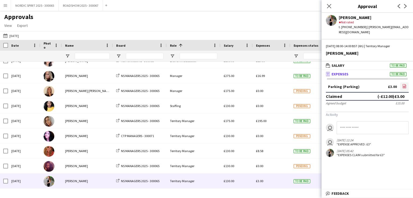
click at [404, 84] on icon "file-image" at bounding box center [404, 86] width 4 height 4
click at [19, 37] on button "[DATE] [DATE]" at bounding box center [11, 36] width 18 height 6
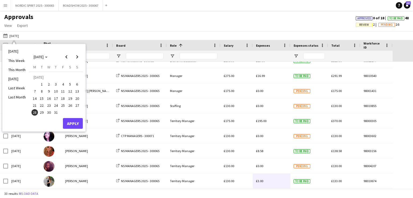
click at [42, 114] on span "29" at bounding box center [42, 112] width 6 height 6
click at [73, 124] on button "Apply" at bounding box center [73, 123] width 20 height 11
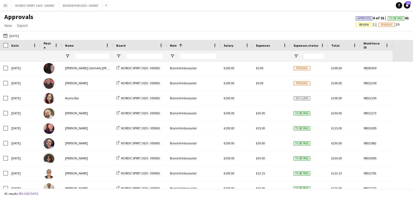
scroll to position [0, 0]
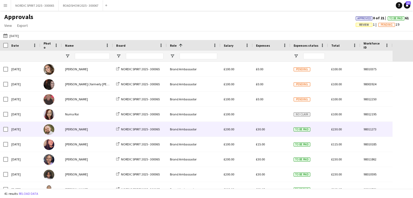
click at [257, 131] on span "£30.00" at bounding box center [260, 129] width 9 height 4
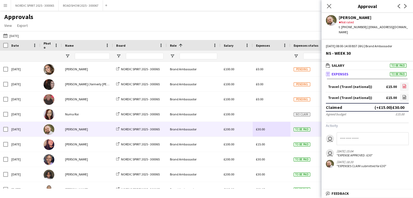
click at [404, 86] on icon at bounding box center [404, 87] width 2 height 2
click at [404, 95] on icon "file-image" at bounding box center [404, 97] width 4 height 4
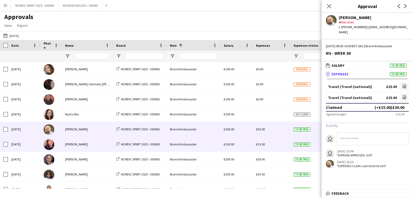
click at [263, 146] on span "£15.00" at bounding box center [260, 144] width 9 height 4
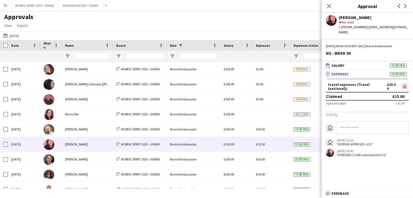
click at [406, 83] on link "file-image" at bounding box center [404, 87] width 8 height 9
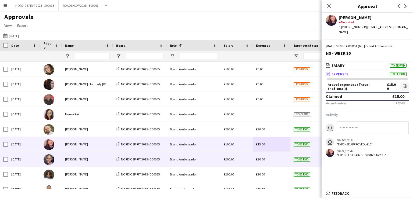
click at [259, 161] on span "£30.00" at bounding box center [260, 159] width 9 height 4
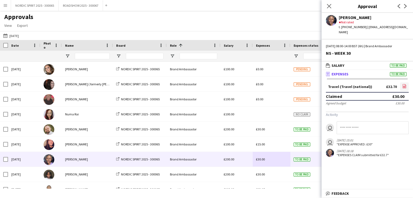
click at [403, 84] on icon "file-image" at bounding box center [404, 86] width 4 height 4
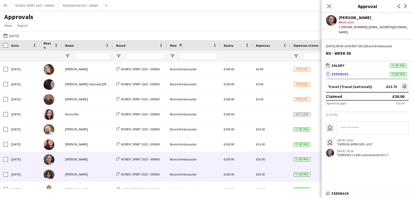
click at [262, 173] on span "£30.00" at bounding box center [260, 175] width 9 height 4
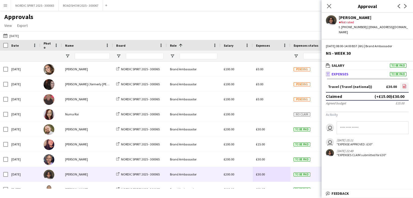
click at [403, 84] on icon "file-image" at bounding box center [404, 86] width 4 height 4
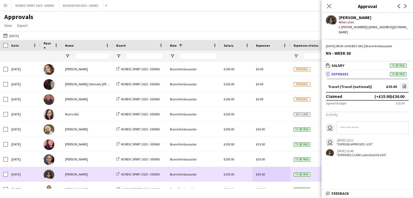
click at [271, 174] on div "£30.00" at bounding box center [272, 174] width 38 height 15
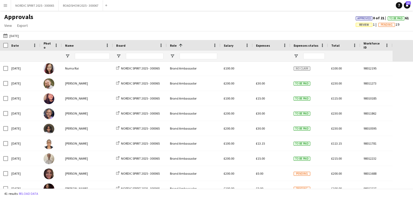
scroll to position [63, 0]
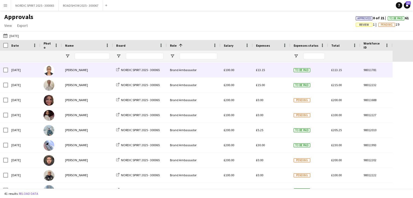
click at [262, 71] on span "£13.15" at bounding box center [260, 70] width 9 height 4
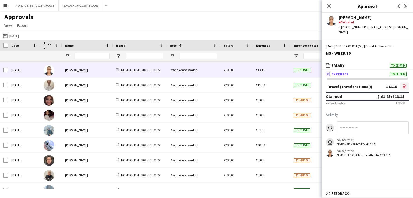
click at [404, 84] on icon "file-image" at bounding box center [404, 86] width 4 height 4
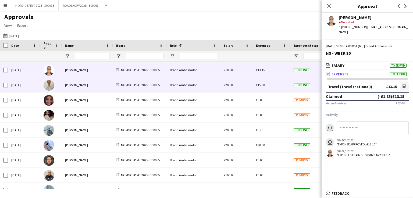
click at [263, 85] on span "£15.00" at bounding box center [260, 85] width 9 height 4
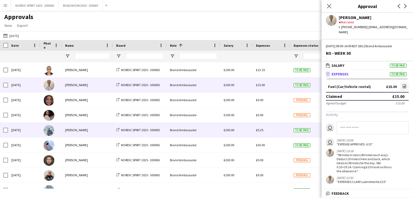
click at [259, 131] on span "£5.25" at bounding box center [259, 130] width 7 height 4
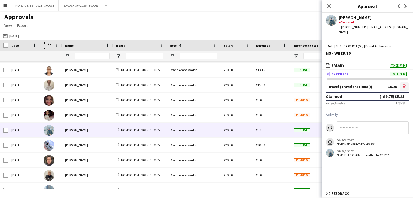
click at [403, 84] on icon "file-image" at bounding box center [404, 86] width 4 height 4
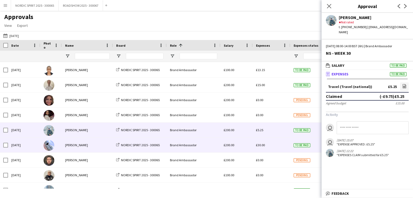
click at [259, 145] on span "£30.00" at bounding box center [260, 145] width 9 height 4
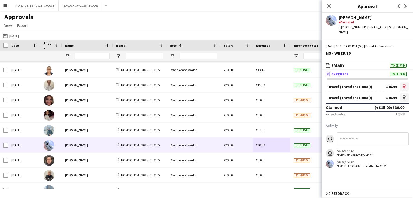
click at [404, 84] on icon "file-image" at bounding box center [404, 86] width 4 height 4
click at [404, 97] on icon at bounding box center [404, 98] width 2 height 2
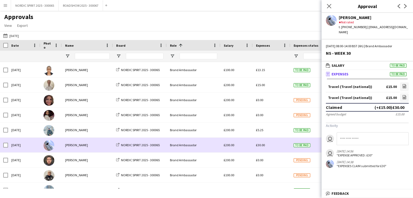
click at [276, 149] on div "£30.00" at bounding box center [272, 145] width 38 height 15
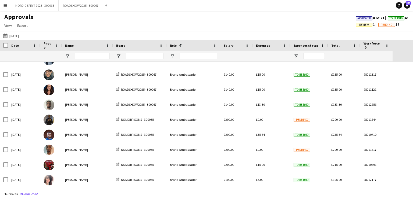
scroll to position [263, 0]
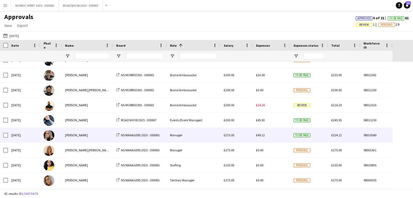
click at [262, 136] on span "£49.12" at bounding box center [260, 135] width 9 height 4
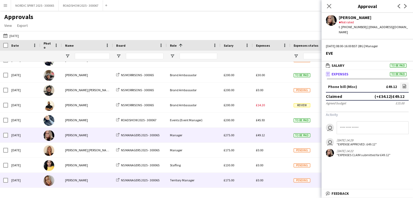
click at [267, 181] on div "£0.00" at bounding box center [272, 180] width 38 height 15
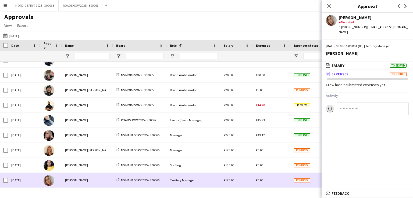
click at [267, 181] on div "£0.00" at bounding box center [272, 180] width 38 height 15
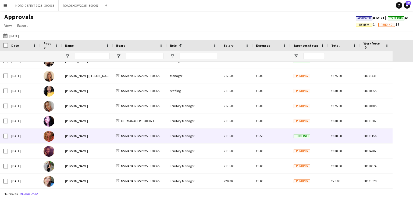
click at [262, 137] on span "£8.58" at bounding box center [259, 136] width 7 height 4
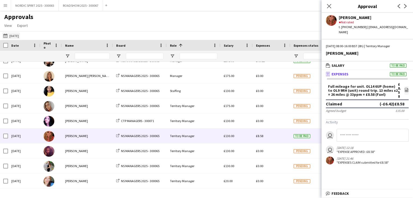
click at [20, 37] on button "[DATE] [DATE]" at bounding box center [11, 36] width 18 height 6
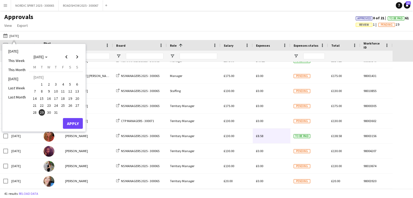
click at [48, 111] on span "30" at bounding box center [49, 112] width 6 height 6
click at [70, 120] on button "Apply" at bounding box center [73, 123] width 20 height 11
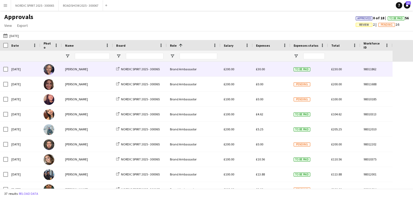
click at [258, 71] on div "£30.00" at bounding box center [272, 69] width 38 height 15
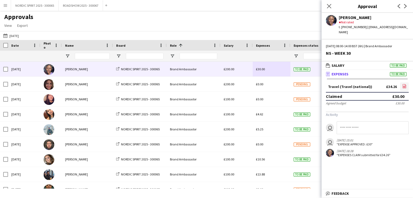
click at [403, 84] on icon "file-image" at bounding box center [404, 86] width 4 height 4
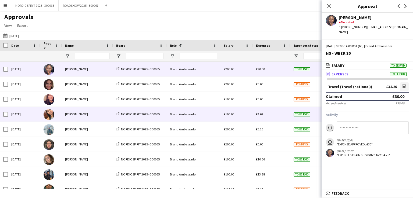
click at [259, 116] on span "£4.62" at bounding box center [259, 114] width 7 height 4
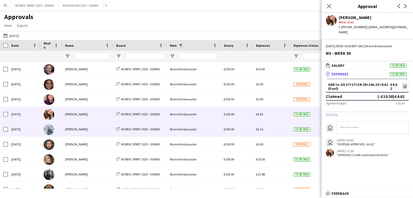
click at [259, 128] on span "£5.25" at bounding box center [259, 129] width 7 height 4
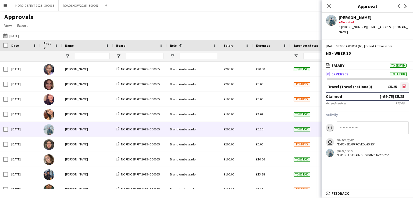
click at [405, 84] on icon "file-image" at bounding box center [404, 86] width 4 height 4
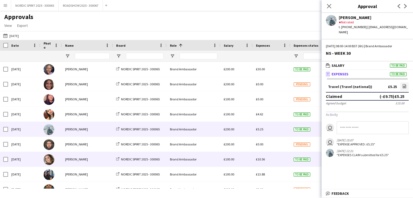
click at [262, 159] on span "£10.56" at bounding box center [260, 159] width 9 height 4
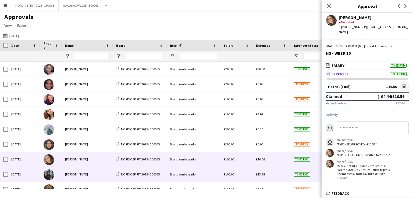
click at [261, 176] on span "£13.88" at bounding box center [260, 175] width 9 height 4
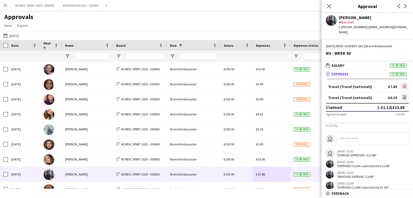
click at [402, 84] on icon "file-image" at bounding box center [404, 86] width 4 height 4
click at [403, 95] on icon at bounding box center [404, 97] width 3 height 4
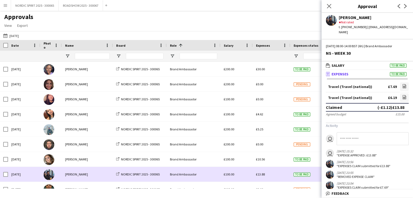
click at [268, 174] on div "£13.88" at bounding box center [272, 174] width 38 height 15
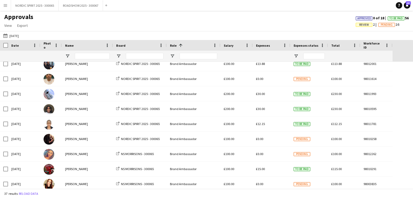
scroll to position [114, 0]
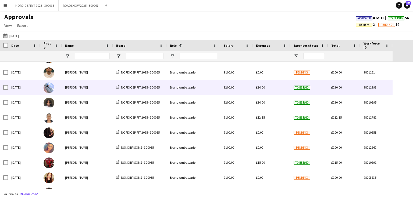
click at [262, 89] on span "£30.00" at bounding box center [260, 87] width 9 height 4
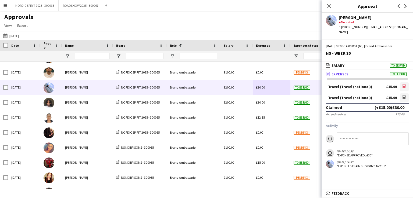
click at [404, 84] on icon "file-image" at bounding box center [404, 86] width 4 height 4
click at [403, 95] on icon "file-image" at bounding box center [404, 97] width 4 height 4
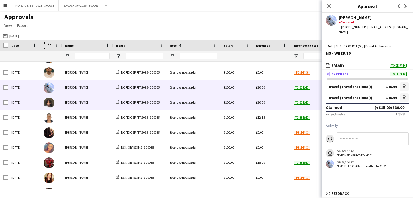
click at [259, 104] on span "£30.00" at bounding box center [260, 103] width 9 height 4
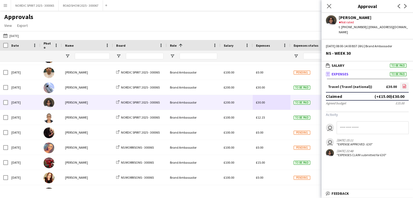
click at [404, 84] on icon "file-image" at bounding box center [404, 86] width 4 height 4
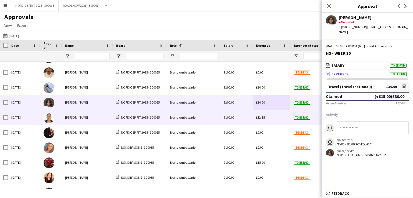
click at [261, 118] on span "£12.15" at bounding box center [260, 118] width 9 height 4
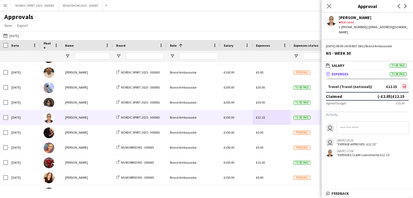
click at [404, 84] on icon "file-image" at bounding box center [404, 86] width 4 height 4
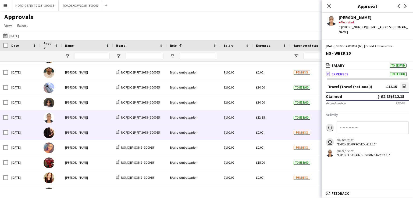
click at [269, 132] on div "£0.00" at bounding box center [272, 132] width 38 height 15
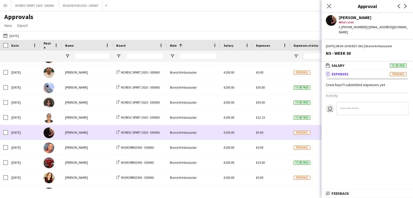
click at [270, 131] on div "£0.00" at bounding box center [272, 132] width 38 height 15
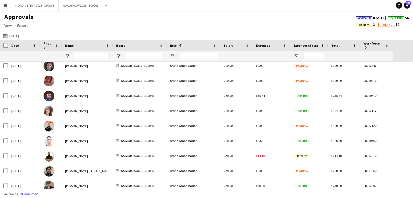
scroll to position [246, 0]
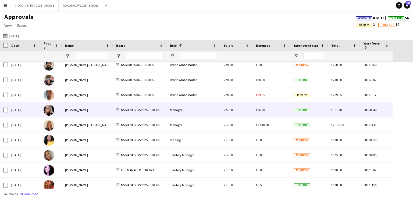
click at [260, 110] on span "£26.30" at bounding box center [260, 110] width 9 height 4
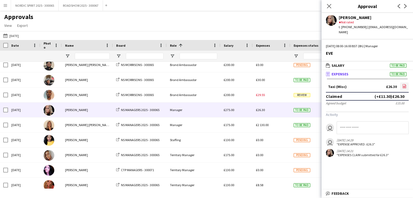
click at [402, 84] on icon "file-image" at bounding box center [404, 86] width 4 height 4
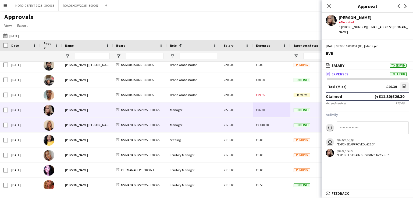
click at [267, 126] on span "£2 130.00" at bounding box center [262, 125] width 13 height 4
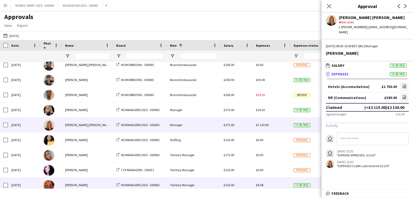
click at [263, 187] on span "£8.58" at bounding box center [259, 185] width 7 height 4
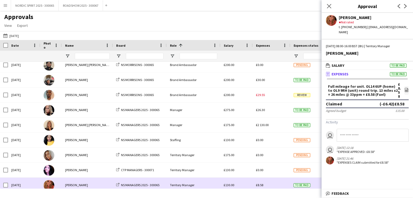
click at [274, 183] on div "£8.58" at bounding box center [272, 185] width 38 height 15
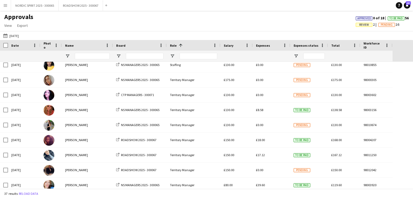
scroll to position [427, 0]
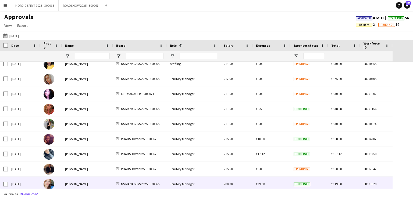
click at [263, 184] on span "£39.60" at bounding box center [260, 184] width 9 height 4
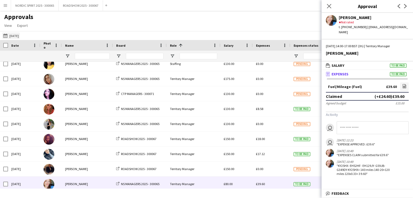
click at [16, 37] on button "[DATE] [DATE]" at bounding box center [11, 36] width 18 height 6
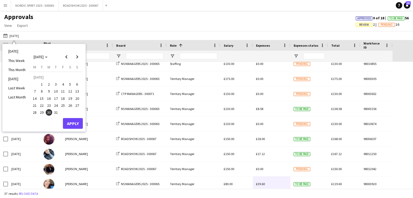
click at [56, 112] on span "31" at bounding box center [56, 112] width 6 height 6
click at [73, 122] on button "Apply" at bounding box center [73, 123] width 20 height 11
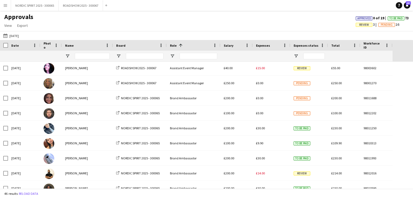
scroll to position [6, 0]
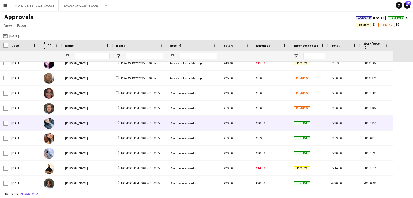
click at [260, 124] on span "£30.00" at bounding box center [260, 123] width 9 height 4
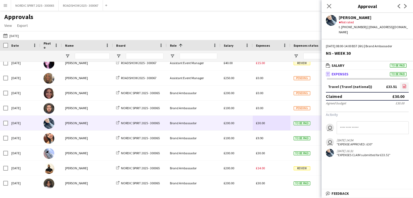
click at [404, 84] on icon "file-image" at bounding box center [404, 86] width 4 height 4
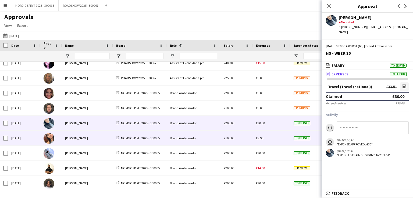
click at [263, 140] on div "£9.90" at bounding box center [272, 138] width 38 height 15
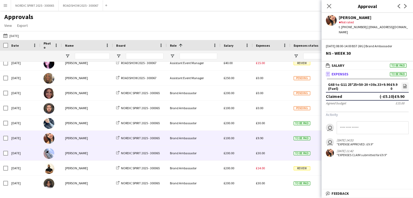
click at [260, 153] on span "£30.00" at bounding box center [260, 153] width 9 height 4
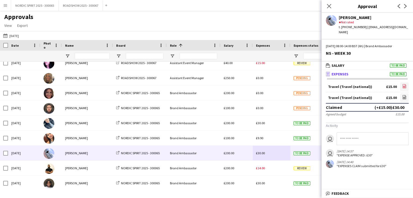
click at [406, 83] on link "file-image" at bounding box center [404, 87] width 9 height 9
click at [404, 95] on icon at bounding box center [404, 97] width 3 height 4
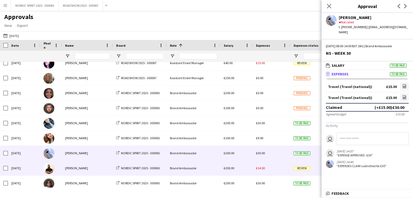
click at [263, 168] on span "£14.00" at bounding box center [260, 168] width 9 height 4
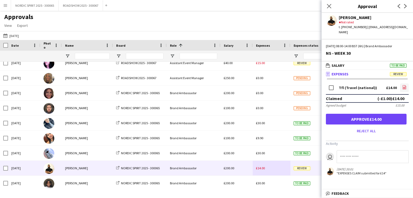
click at [404, 85] on icon "file-image" at bounding box center [404, 87] width 4 height 4
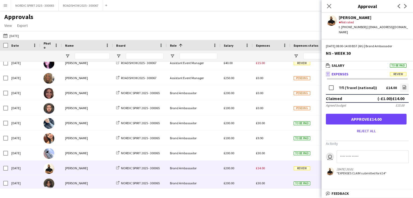
click at [259, 183] on span "£30.00" at bounding box center [260, 183] width 9 height 4
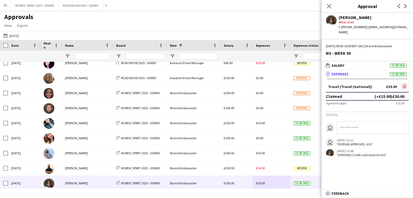
click at [404, 87] on icon at bounding box center [404, 87] width 1 height 1
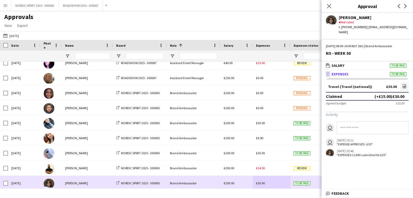
click at [267, 183] on div "£30.00" at bounding box center [272, 183] width 38 height 15
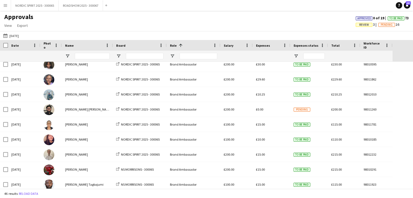
scroll to position [131, 0]
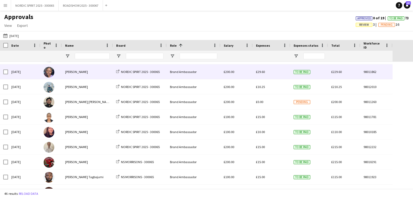
click at [261, 73] on span "£29.60" at bounding box center [260, 72] width 9 height 4
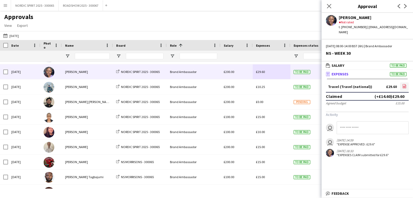
click at [403, 84] on icon "file-image" at bounding box center [404, 86] width 4 height 4
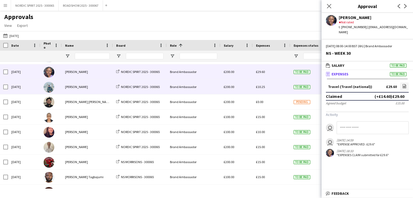
click at [261, 87] on span "£10.25" at bounding box center [260, 87] width 9 height 4
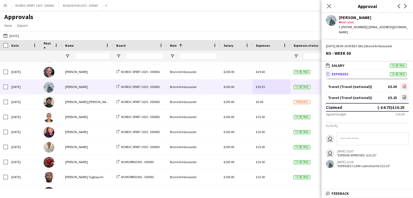
click at [405, 84] on icon "file-image" at bounding box center [404, 86] width 4 height 4
click at [403, 97] on icon at bounding box center [404, 98] width 2 height 2
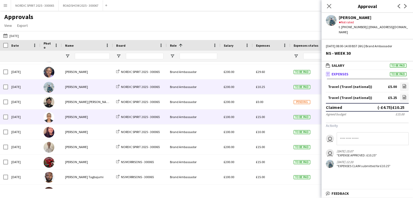
click at [260, 118] on span "£15.00" at bounding box center [260, 117] width 9 height 4
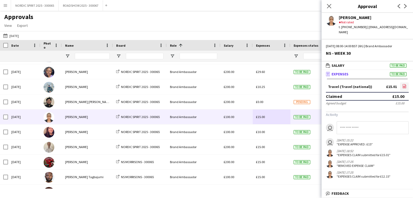
click at [404, 84] on icon "file-image" at bounding box center [404, 86] width 4 height 4
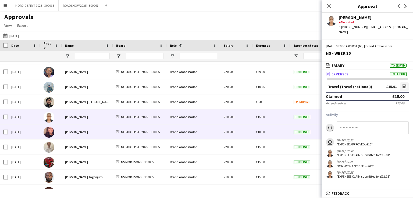
click at [260, 131] on span "£10.00" at bounding box center [260, 132] width 9 height 4
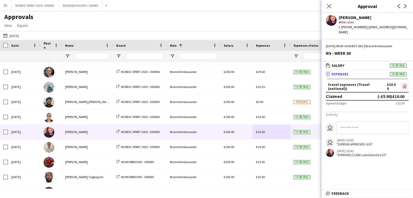
click at [405, 86] on icon at bounding box center [404, 87] width 2 height 2
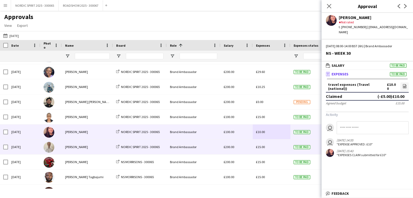
click at [262, 148] on span "£15.00" at bounding box center [260, 147] width 9 height 4
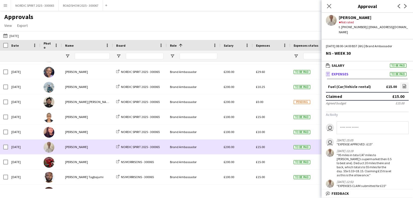
click at [274, 146] on div "£15.00" at bounding box center [272, 147] width 38 height 15
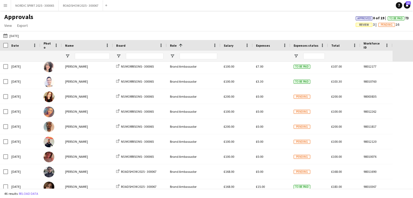
scroll to position [275, 0]
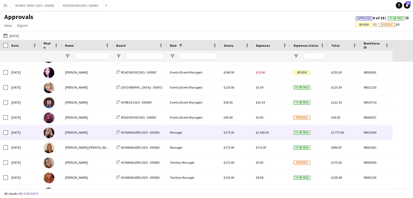
click at [261, 133] on span "£2 500.00" at bounding box center [262, 133] width 13 height 4
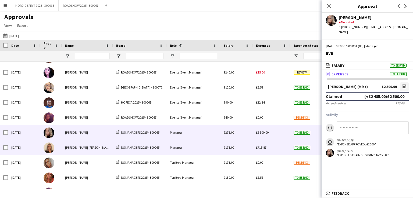
click at [260, 147] on span "£715.87" at bounding box center [261, 148] width 10 height 4
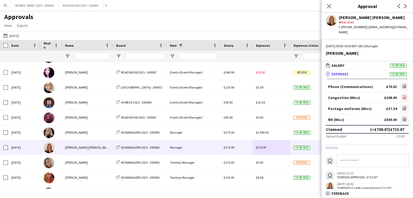
click at [402, 95] on icon "file-image" at bounding box center [404, 97] width 4 height 4
click at [402, 106] on icon "file-image" at bounding box center [404, 108] width 4 height 4
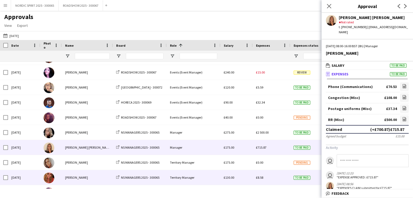
click at [259, 179] on span "£8.58" at bounding box center [259, 178] width 7 height 4
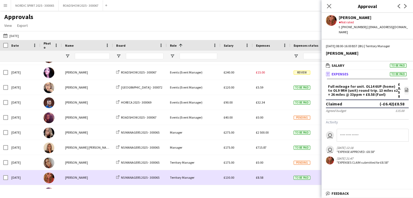
click at [267, 174] on div "£8.58" at bounding box center [272, 177] width 38 height 15
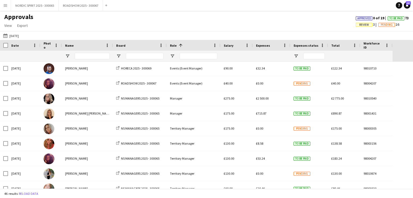
scroll to position [565, 0]
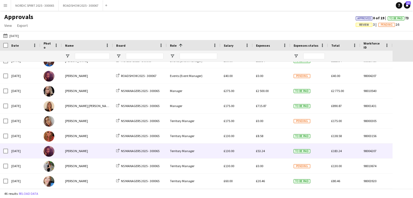
click at [261, 151] on span "£53.24" at bounding box center [260, 151] width 9 height 4
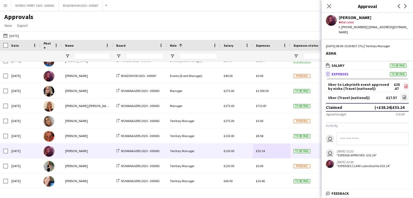
click at [405, 84] on icon "file-image" at bounding box center [406, 86] width 4 height 4
click at [403, 95] on icon "file-image" at bounding box center [404, 97] width 4 height 4
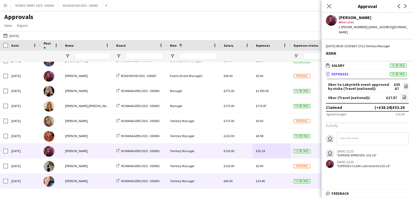
click at [263, 182] on span "£20.46" at bounding box center [260, 181] width 9 height 4
